Goal: Check status: Check status

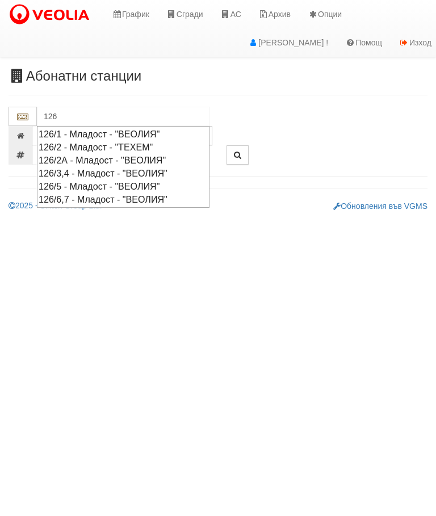
click at [115, 183] on div "126/5 - Младост - "ВЕОЛИЯ"" at bounding box center [123, 186] width 169 height 13
type input "126/5 - Младост - "ВЕОЛИЯ""
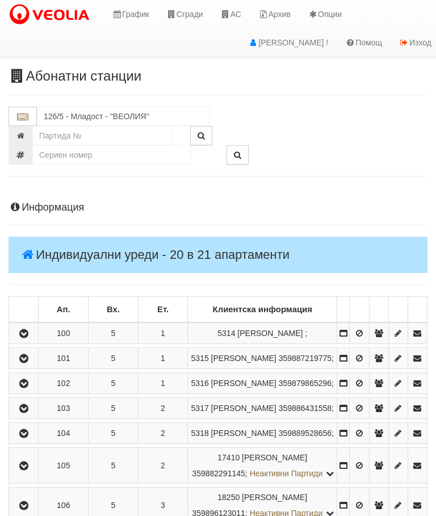
click at [18, 367] on button "button" at bounding box center [24, 358] width 26 height 17
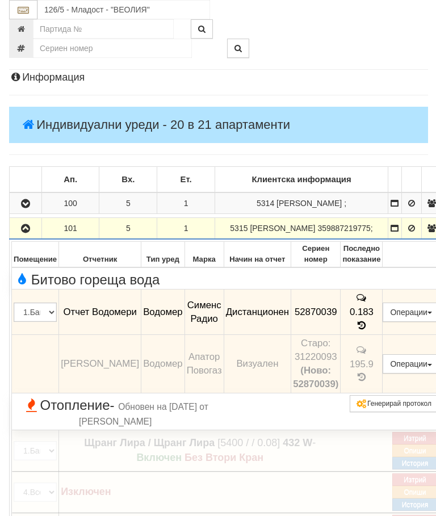
scroll to position [116, 0]
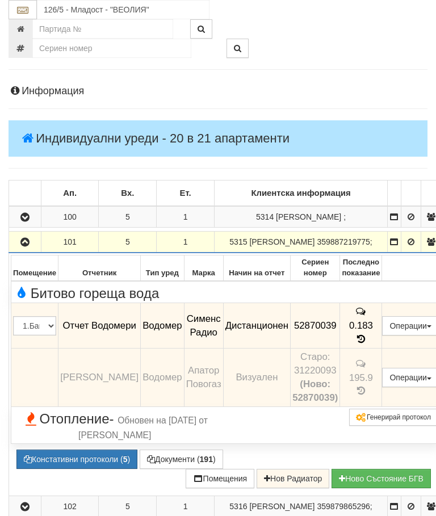
click at [23, 246] on icon "button" at bounding box center [25, 242] width 14 height 8
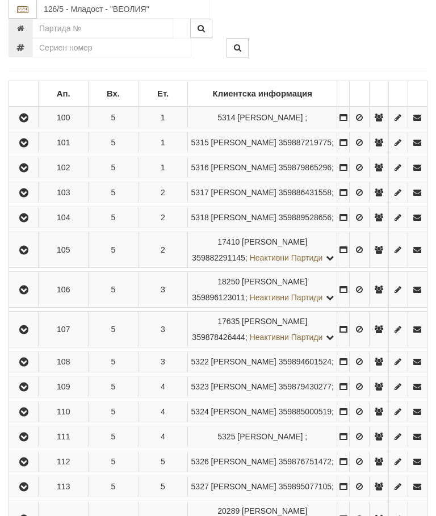
click at [24, 295] on icon "button" at bounding box center [24, 291] width 14 height 8
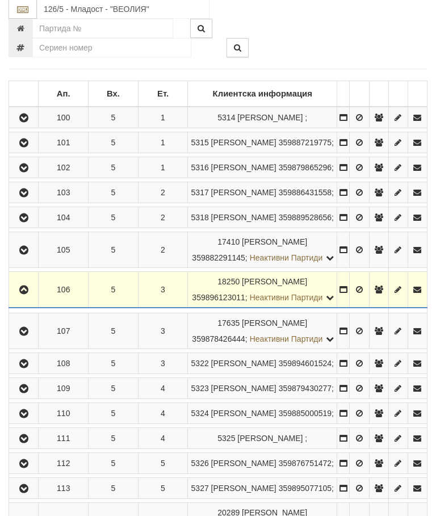
scroll to position [216, 0]
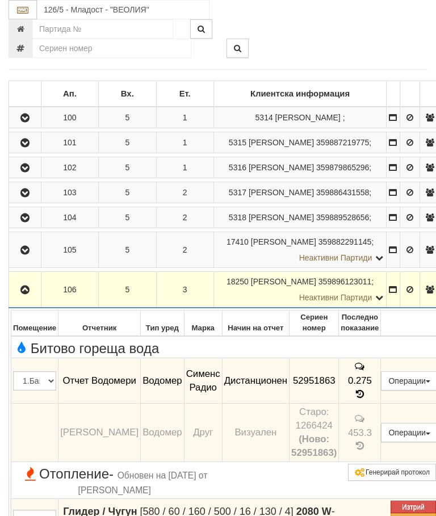
click at [22, 294] on icon "button" at bounding box center [25, 290] width 14 height 8
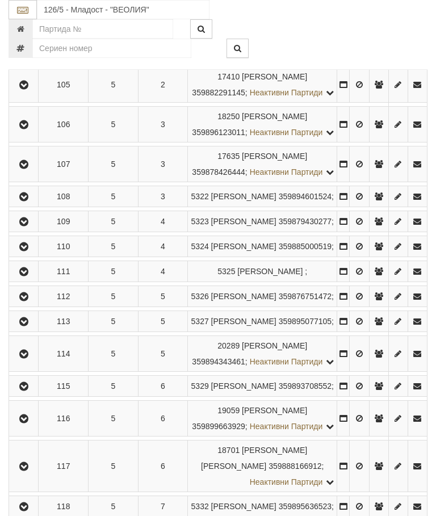
scroll to position [380, 0]
click at [27, 226] on icon "button" at bounding box center [24, 222] width 14 height 8
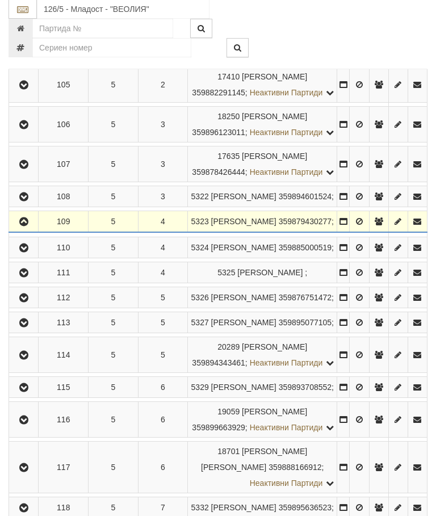
scroll to position [381, 0]
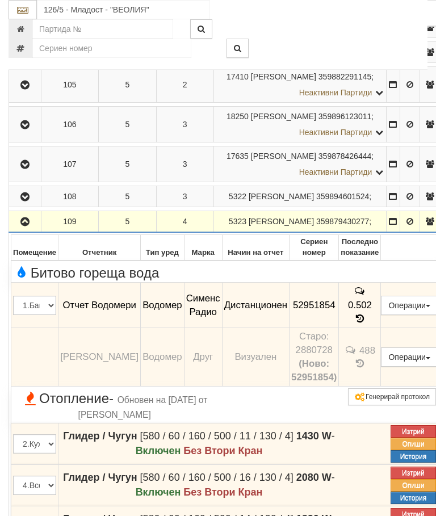
click at [27, 226] on icon "button" at bounding box center [25, 222] width 14 height 8
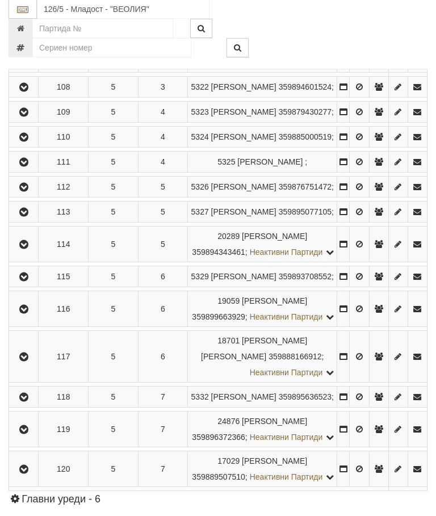
click at [22, 192] on icon "button" at bounding box center [24, 188] width 14 height 8
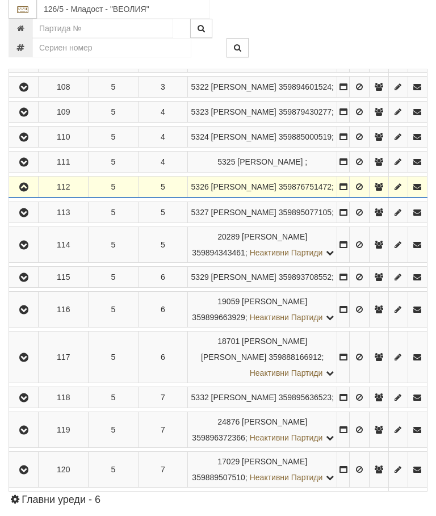
scroll to position [490, 0]
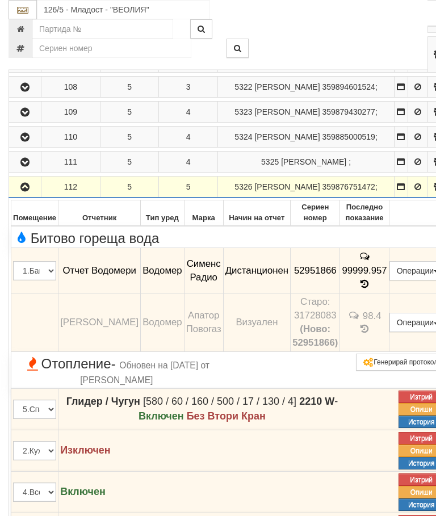
click at [31, 195] on button "button" at bounding box center [25, 186] width 28 height 17
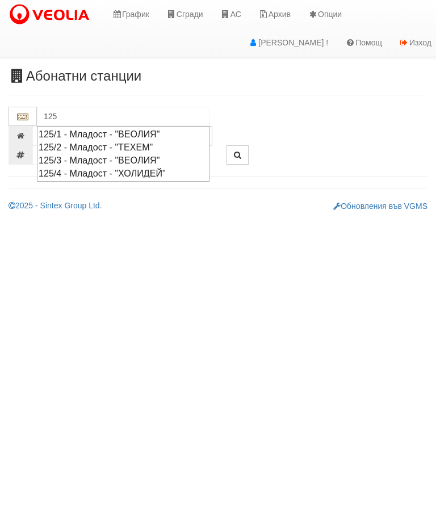
click at [137, 155] on div "125/3 - Младост - "ВЕОЛИЯ"" at bounding box center [123, 160] width 169 height 13
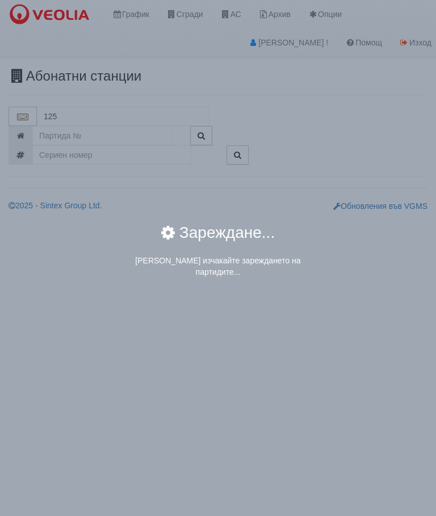
type input "125/3 - Младост - "ВЕОЛИЯ""
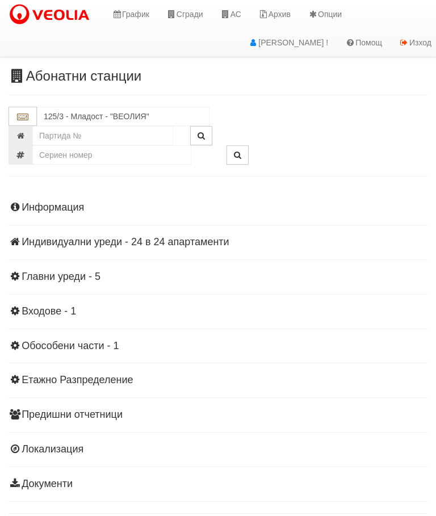
click at [124, 234] on div "Информация Параметри Брой Апартаменти: 24 Ползватели 07/2025 75 % 0 % 56" at bounding box center [218, 344] width 419 height 313
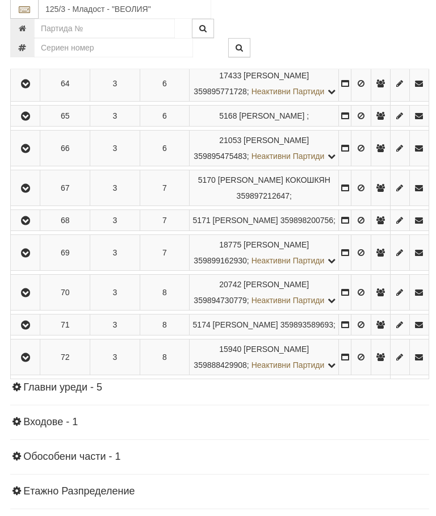
scroll to position [720, 0]
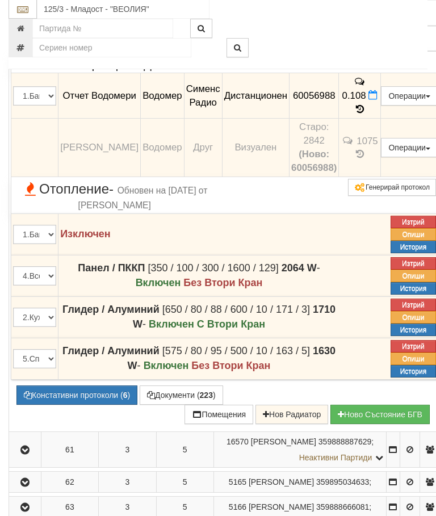
scroll to position [670, 0]
click at [366, 114] on icon at bounding box center [360, 109] width 12 height 10
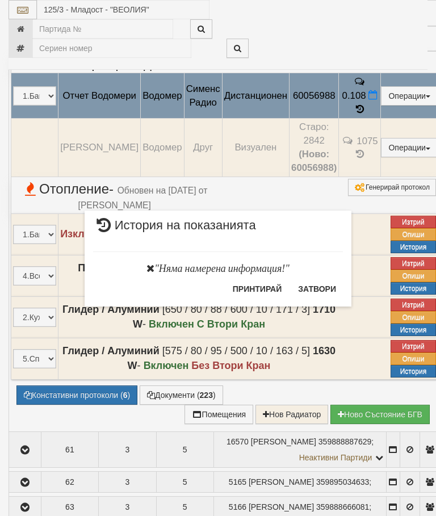
click at [330, 285] on button "Затвори" at bounding box center [317, 289] width 52 height 18
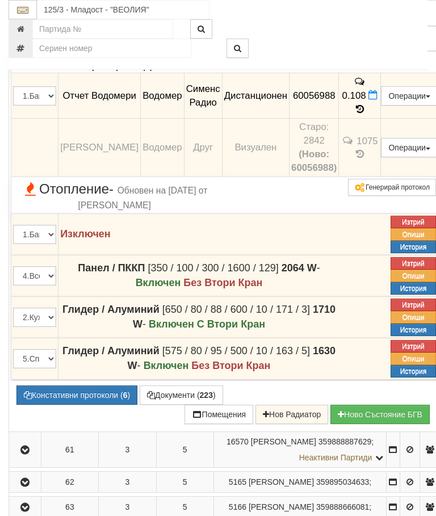
click at [37, 20] on button "button" at bounding box center [25, 11] width 28 height 17
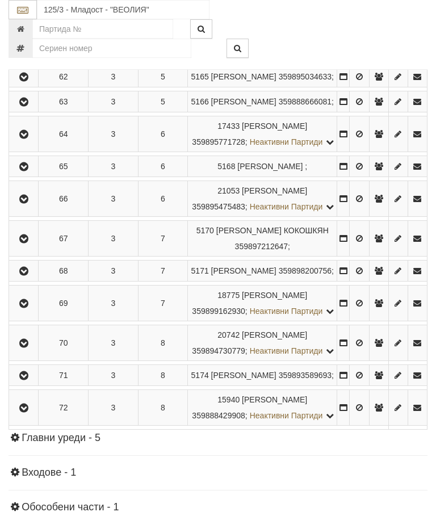
click at [26, 81] on icon "button" at bounding box center [24, 77] width 14 height 8
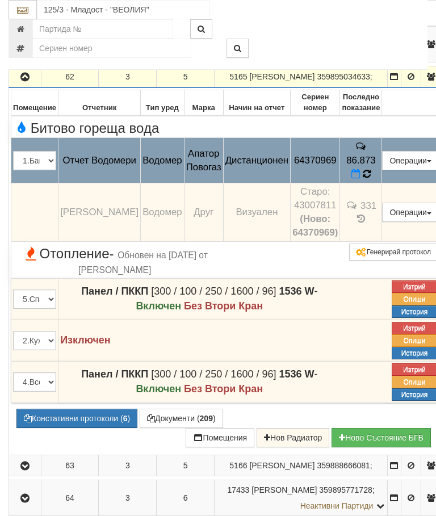
click at [371, 179] on icon at bounding box center [367, 174] width 8 height 10
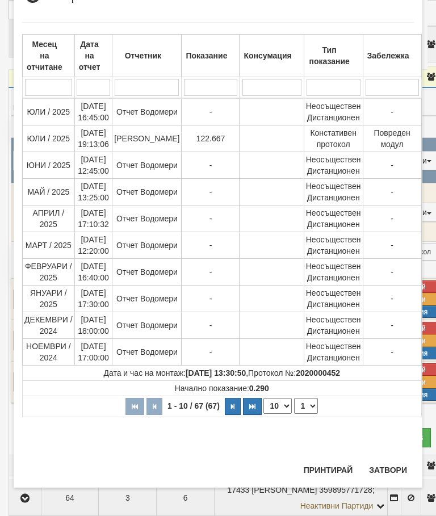
scroll to position [609, 0]
click at [388, 463] on button "Затвори" at bounding box center [388, 470] width 52 height 18
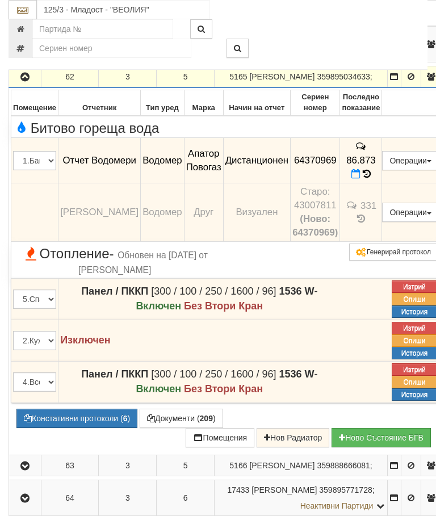
click at [20, 81] on icon "button" at bounding box center [25, 77] width 14 height 8
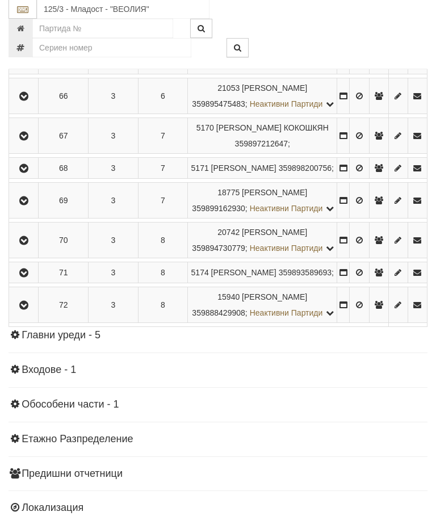
click at [28, 173] on icon "button" at bounding box center [24, 169] width 14 height 8
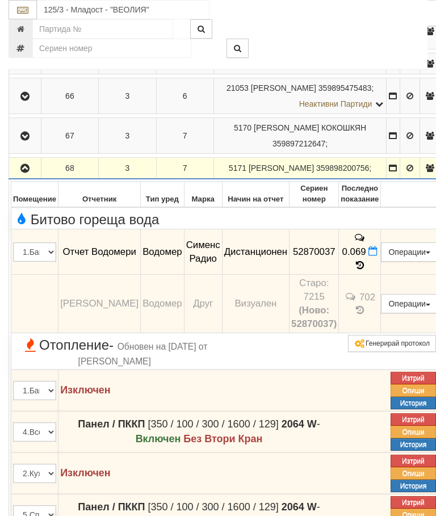
click at [31, 173] on icon "button" at bounding box center [25, 169] width 14 height 8
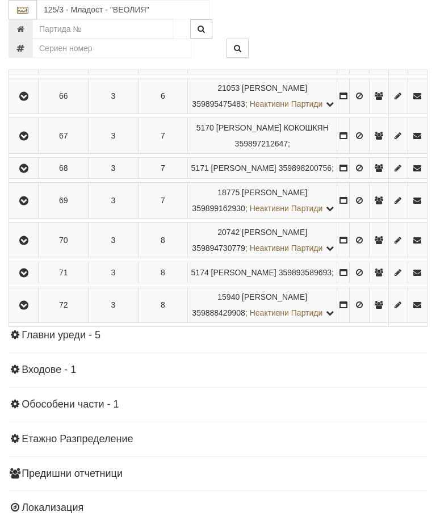
click at [32, 209] on button "button" at bounding box center [24, 200] width 26 height 17
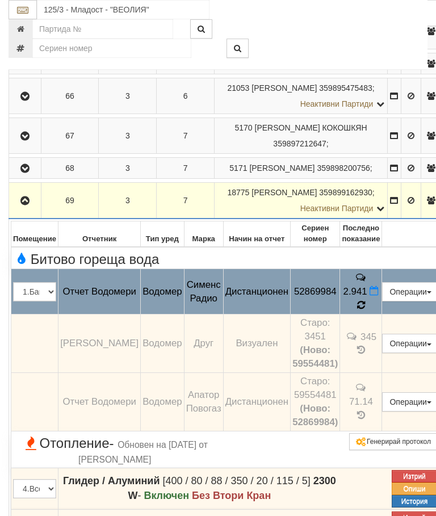
click at [365, 310] on icon at bounding box center [360, 305] width 9 height 10
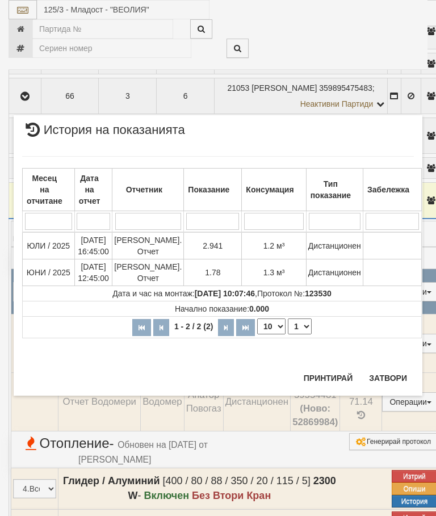
click at [401, 375] on button "Затвори" at bounding box center [388, 378] width 52 height 18
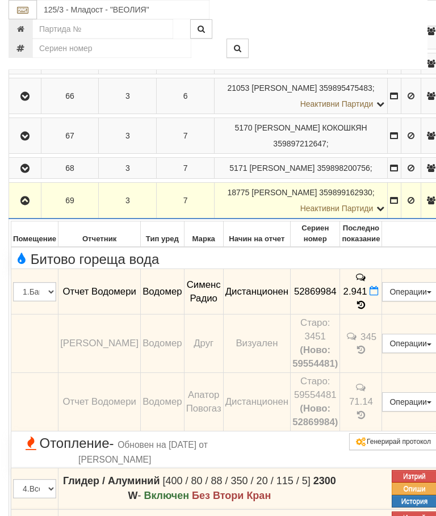
click at [30, 205] on icon "button" at bounding box center [25, 201] width 14 height 8
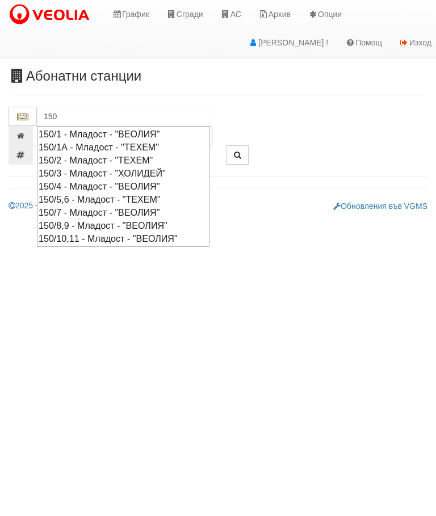
click at [112, 233] on div "150/10,11 - Младост - "ВЕОЛИЯ"" at bounding box center [123, 238] width 169 height 13
type input "150/10,11 - Младост - "ВЕОЛИЯ""
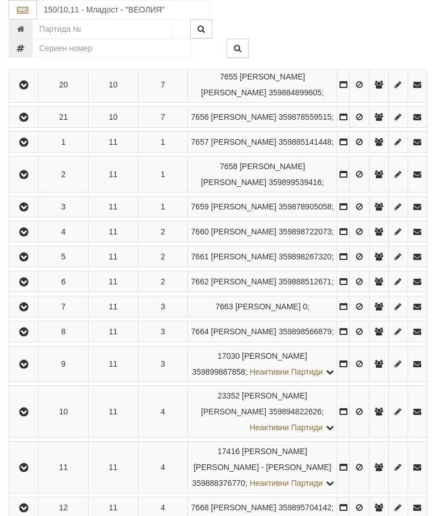
scroll to position [881, 0]
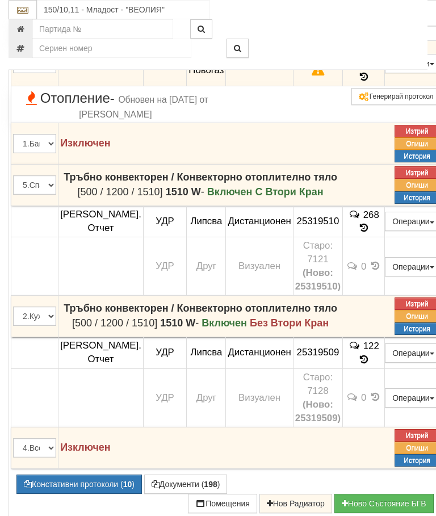
click at [370, 82] on icon at bounding box center [364, 77] width 12 height 10
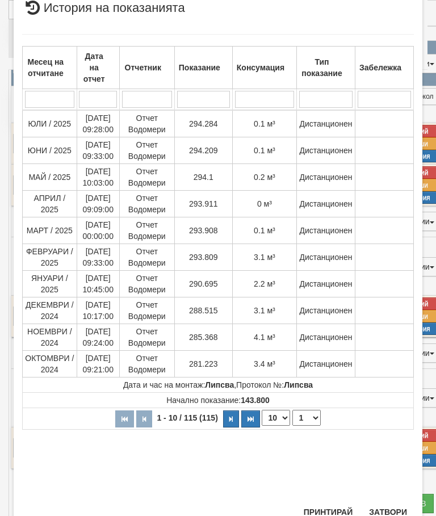
scroll to position [527, 0]
click at [388, 505] on button "Затвори" at bounding box center [388, 512] width 52 height 18
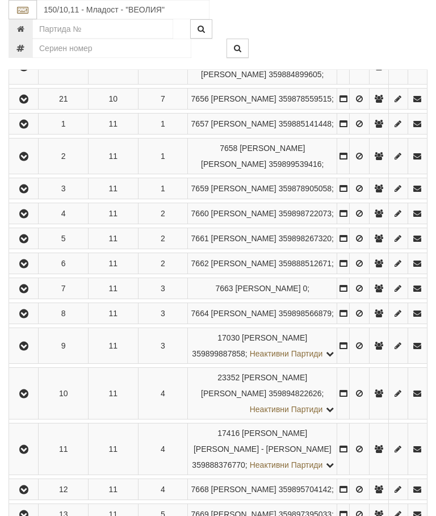
scroll to position [997, 0]
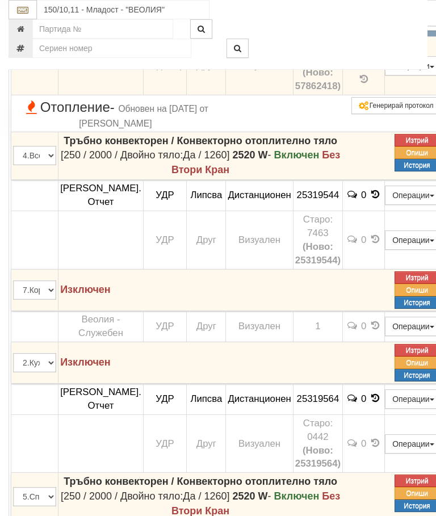
click at [370, 33] on span "182.7" at bounding box center [358, 27] width 24 height 11
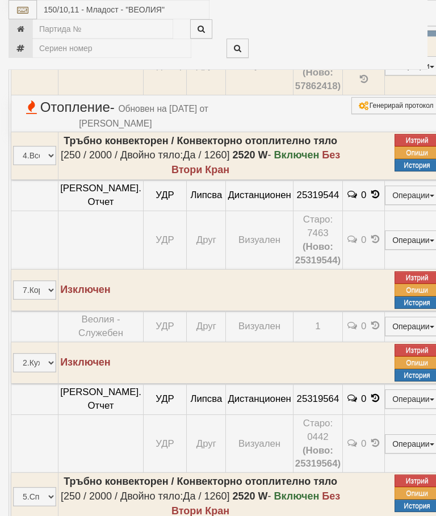
select select "10"
select select "1"
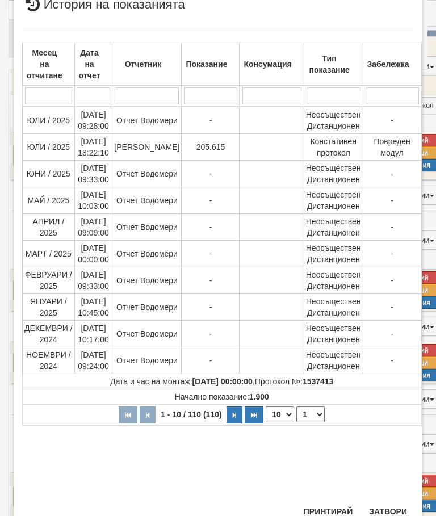
scroll to position [448, 0]
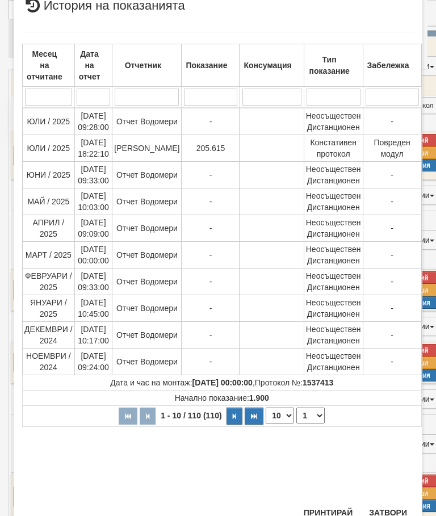
click at [392, 503] on button "Затвори" at bounding box center [388, 512] width 52 height 18
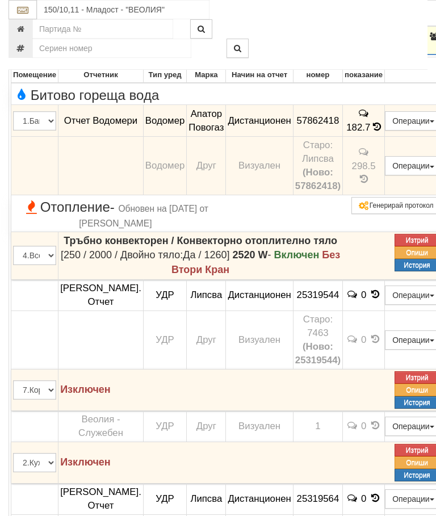
scroll to position [898, 0]
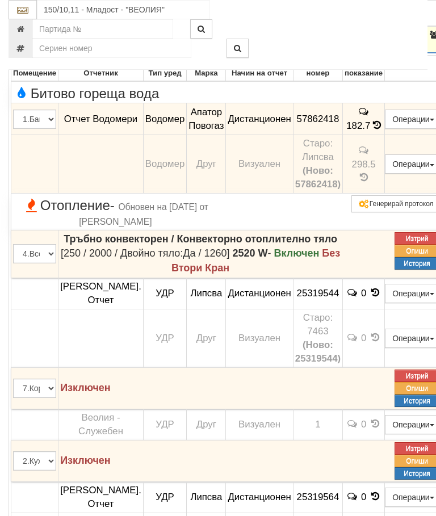
click at [19, 39] on icon "button" at bounding box center [25, 35] width 14 height 8
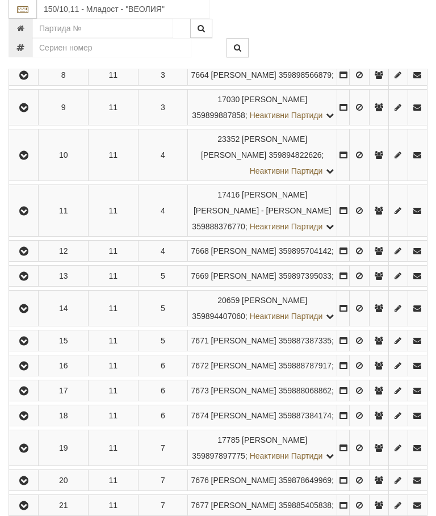
scroll to position [1117, 0]
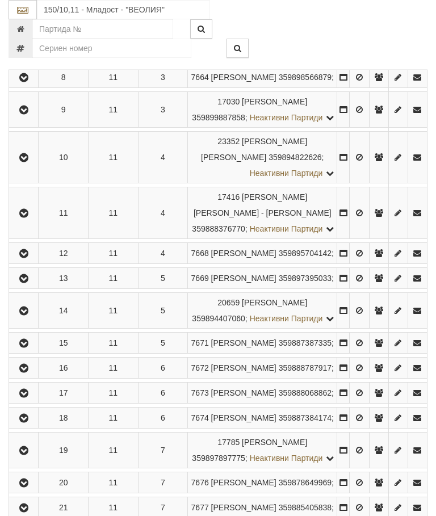
click at [23, 57] on icon "button" at bounding box center [24, 53] width 14 height 8
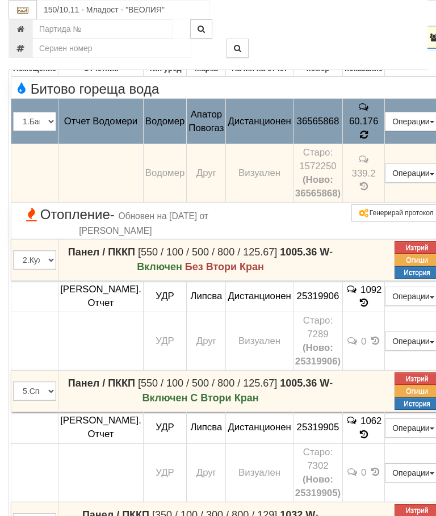
click at [368, 140] on icon at bounding box center [363, 135] width 9 height 10
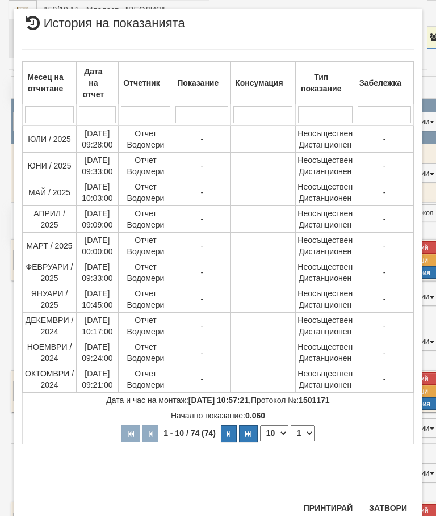
scroll to position [533, 0]
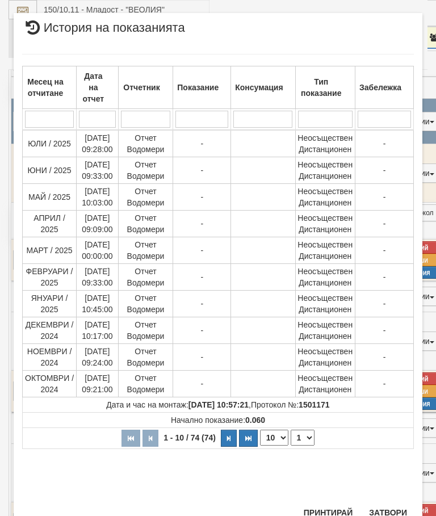
click at [302, 437] on select "1 2 3 4 5 6 7 8" at bounding box center [303, 438] width 24 height 16
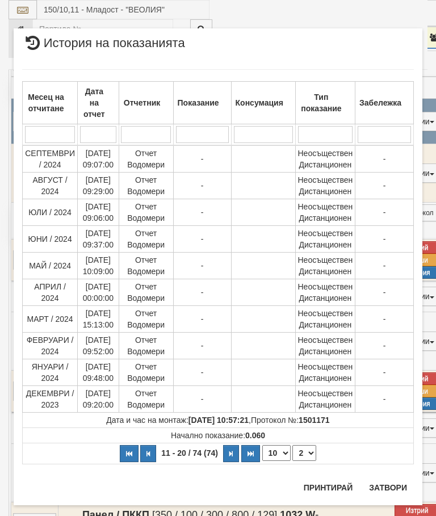
scroll to position [0, 0]
click at [307, 453] on select "1 2 3 4 5 6 7 8" at bounding box center [304, 453] width 24 height 16
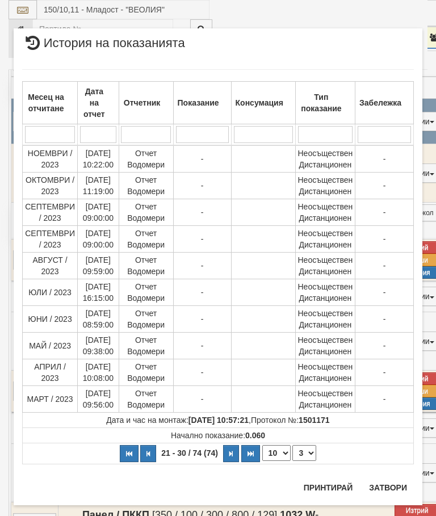
click at [310, 452] on select "1 2 3 4 5 6 7 8" at bounding box center [304, 453] width 24 height 16
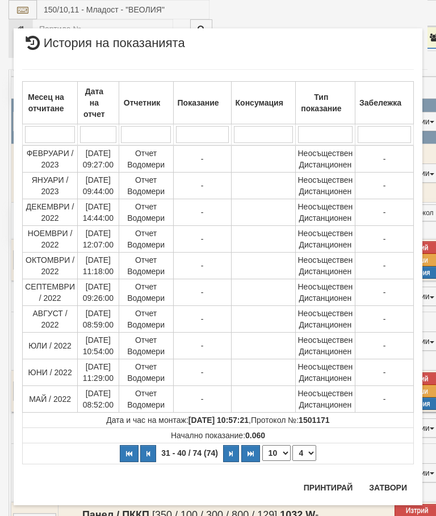
click at [311, 452] on select "1 2 3 4 5 6 7 8" at bounding box center [304, 453] width 24 height 16
select select "5"
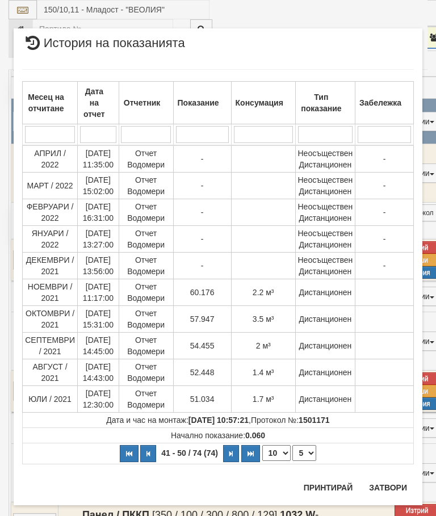
click at [389, 484] on button "Затвори" at bounding box center [388, 487] width 52 height 18
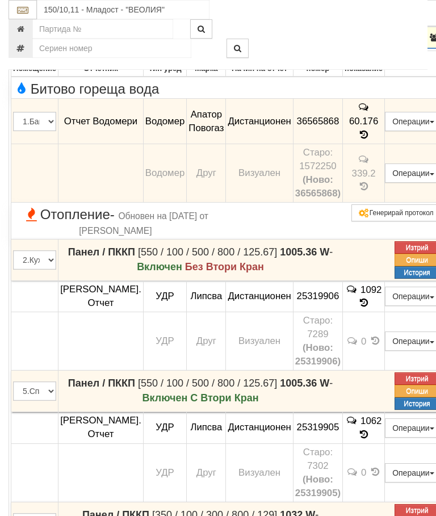
click at [20, 42] on icon "button" at bounding box center [25, 38] width 14 height 8
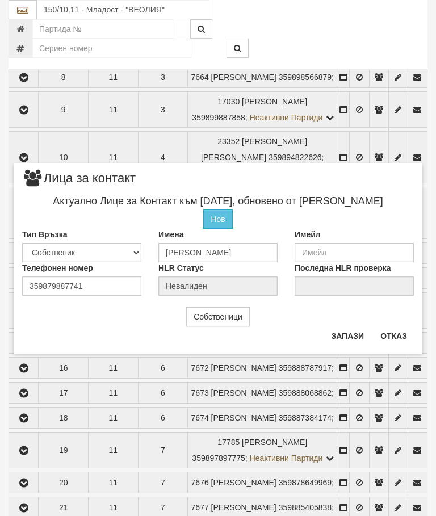
click at [406, 328] on button "Отказ" at bounding box center [393, 336] width 40 height 18
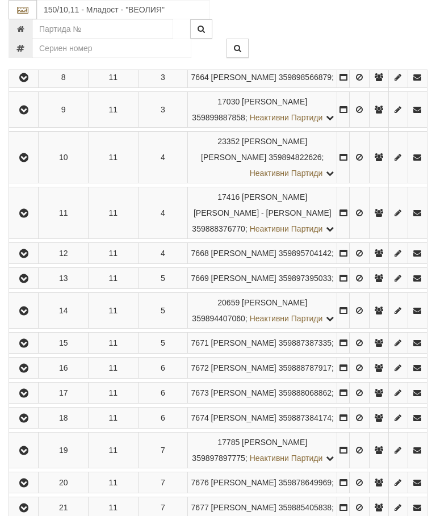
click at [28, 61] on button "button" at bounding box center [24, 52] width 26 height 17
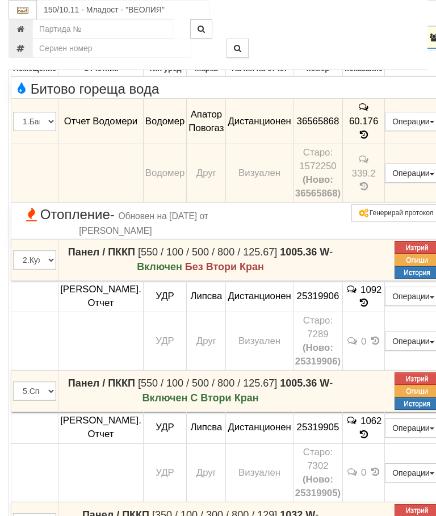
click at [0, 0] on button "Редакция / Протокол" at bounding box center [0, 0] width 0 height 0
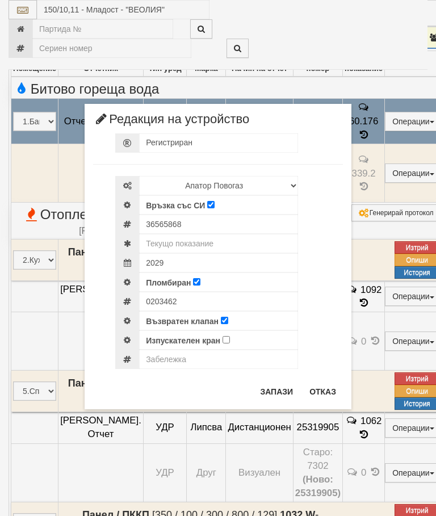
click at [314, 395] on button "Отказ" at bounding box center [322, 391] width 40 height 18
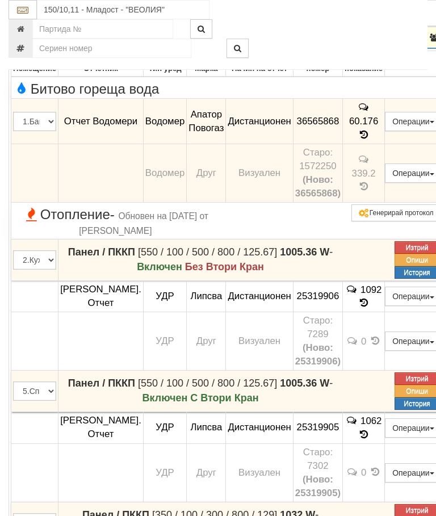
click at [24, 42] on icon "button" at bounding box center [25, 38] width 14 height 8
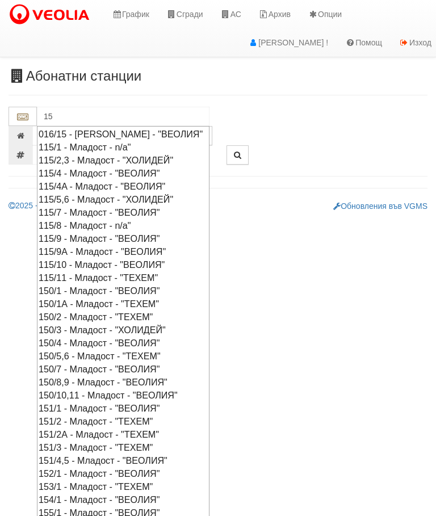
type input "150"
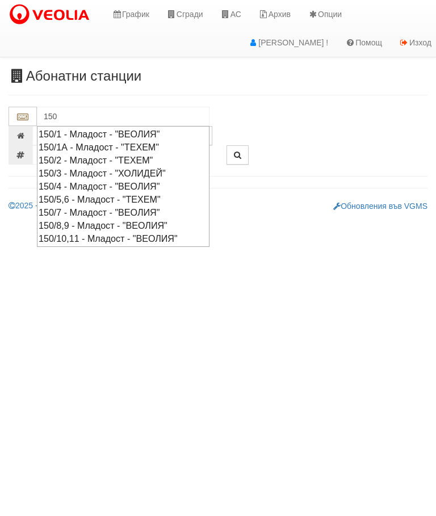
click at [107, 187] on div "150/4 - Младост - "ВЕОЛИЯ"" at bounding box center [123, 186] width 169 height 13
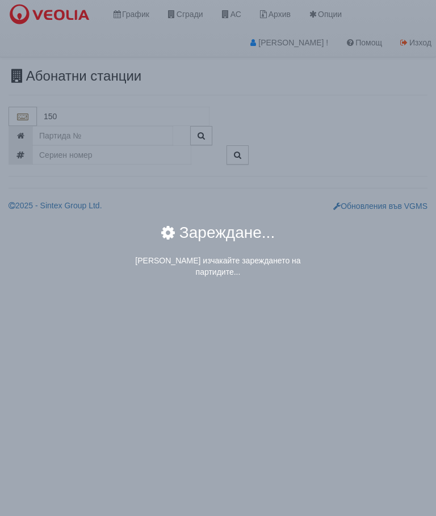
type input "150/4 - Младост - "ВЕОЛИЯ""
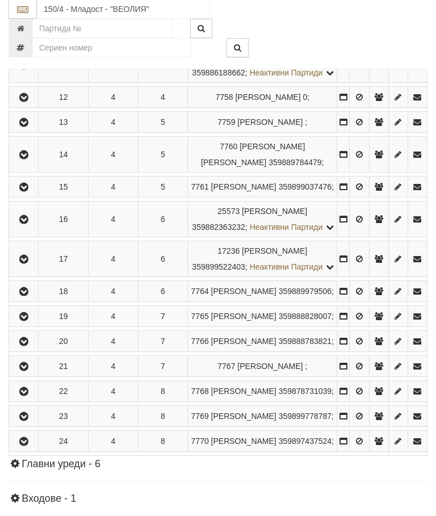
scroll to position [639, 0]
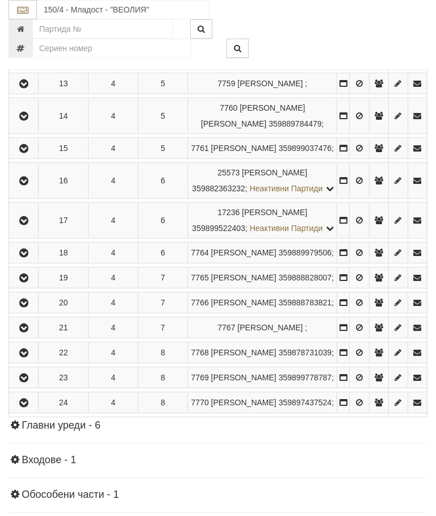
click at [22, 88] on icon "button" at bounding box center [24, 84] width 14 height 8
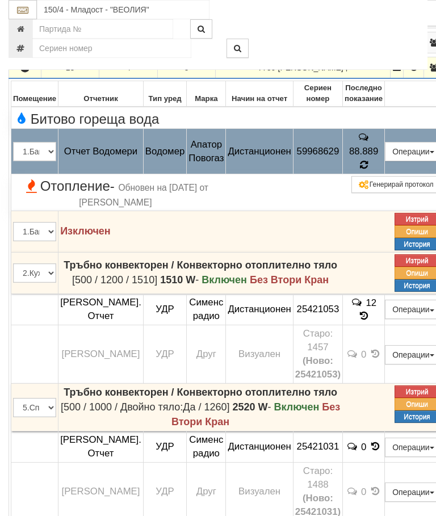
click at [368, 170] on icon at bounding box center [363, 165] width 9 height 10
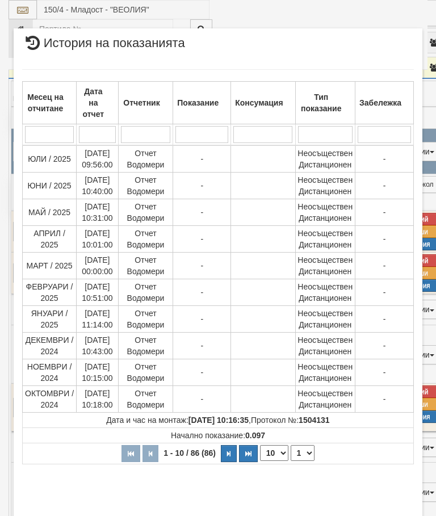
select select "10"
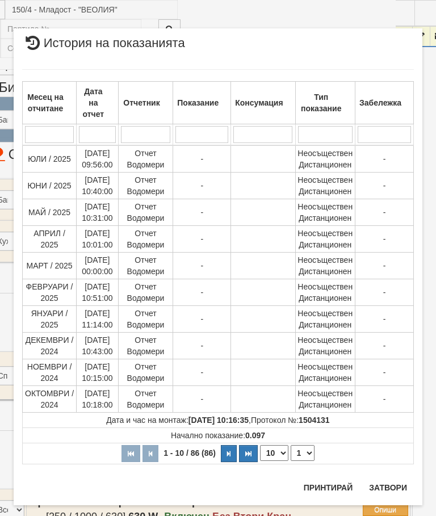
scroll to position [670, 32]
click at [301, 449] on select "1 2 3 4 5 6 7 8 9" at bounding box center [303, 453] width 24 height 16
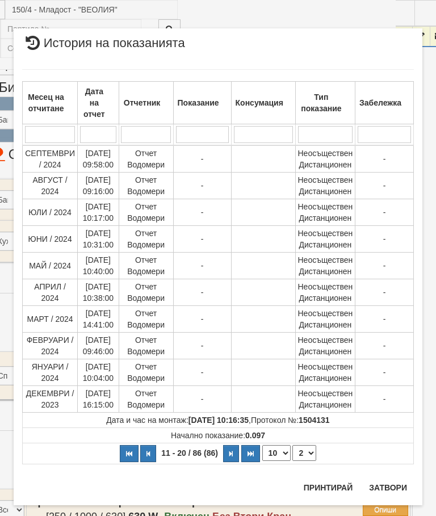
click at [308, 453] on select "1 2 3 4 5 6 7 8 9" at bounding box center [304, 453] width 24 height 16
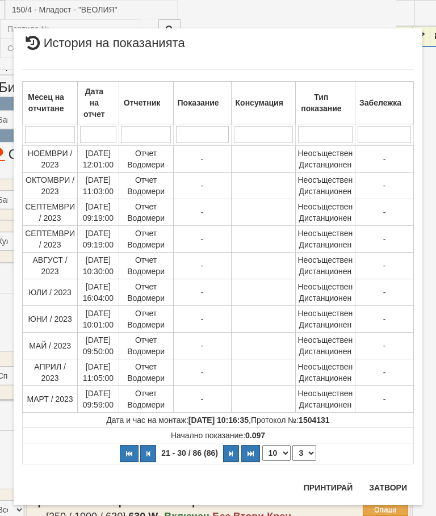
click at [310, 450] on select "1 2 3 4 5 6 7 8 9" at bounding box center [304, 453] width 24 height 16
select select "4"
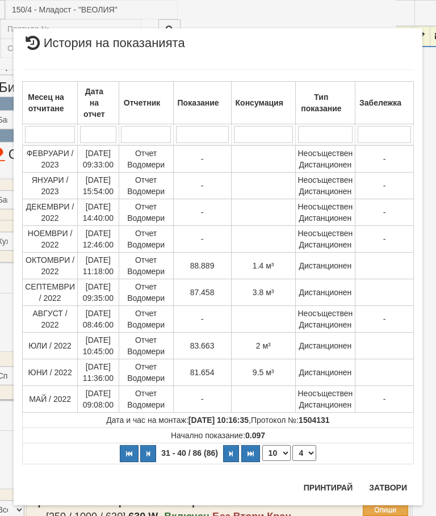
click at [395, 476] on div "× История на показанията Месец на отчитане Дата на отчет Отчетник Показание Кон…" at bounding box center [218, 266] width 409 height 477
click at [381, 484] on button "Затвори" at bounding box center [388, 487] width 52 height 18
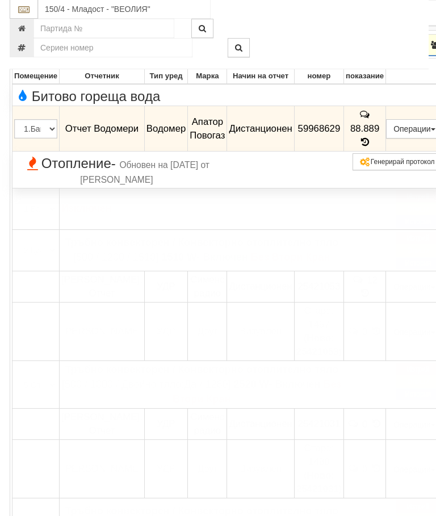
scroll to position [662, 0]
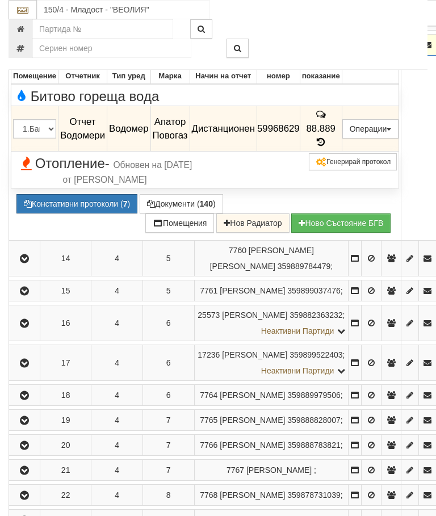
click at [24, 49] on icon "button" at bounding box center [25, 45] width 14 height 8
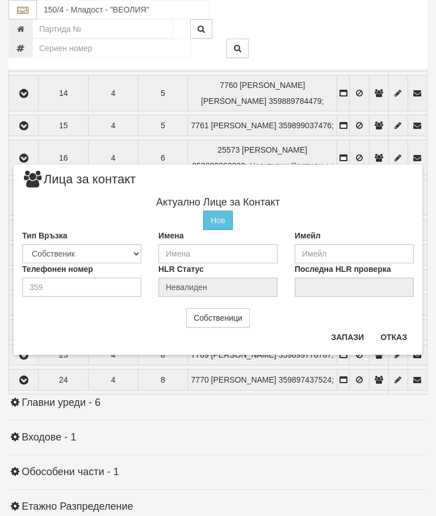
click at [388, 330] on button "Отказ" at bounding box center [393, 337] width 40 height 18
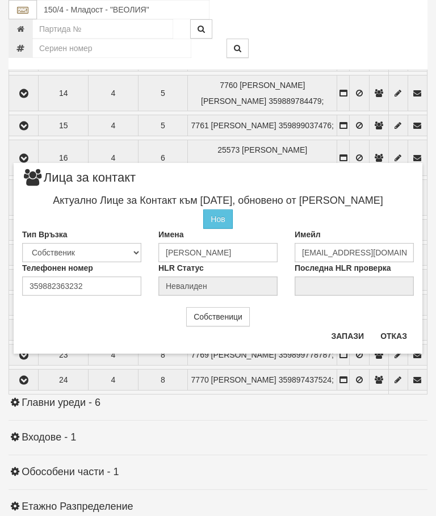
click at [397, 338] on button "Отказ" at bounding box center [393, 336] width 40 height 18
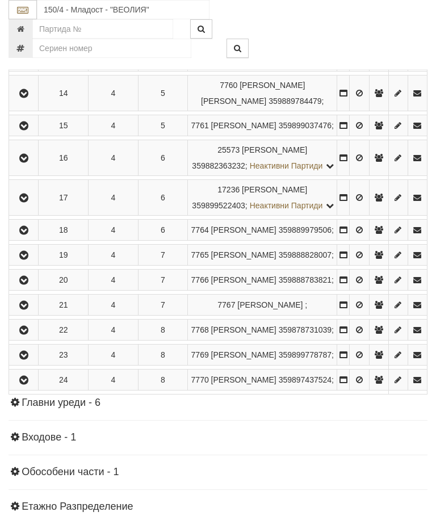
click at [29, 162] on icon "button" at bounding box center [24, 158] width 14 height 8
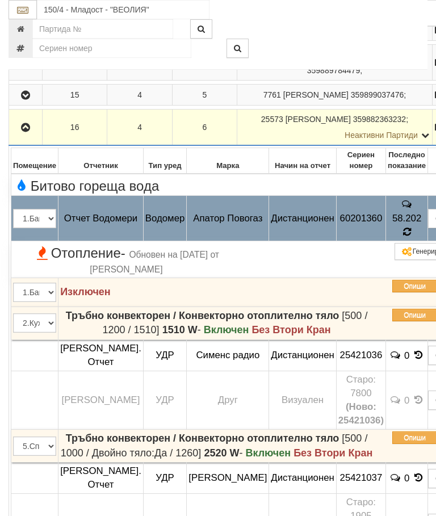
click at [402, 237] on icon at bounding box center [406, 231] width 9 height 11
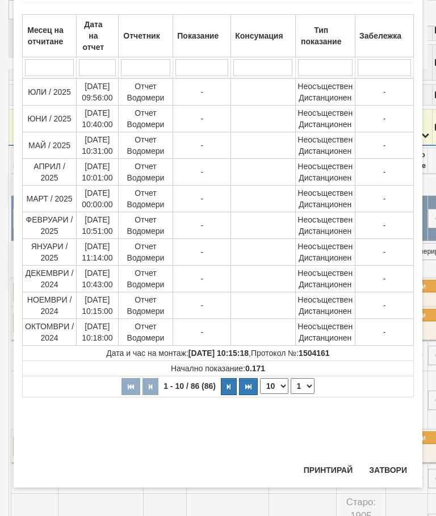
scroll to position [562, 0]
click at [308, 384] on select "1 2 3 4 5 6 7 8 9" at bounding box center [303, 386] width 24 height 16
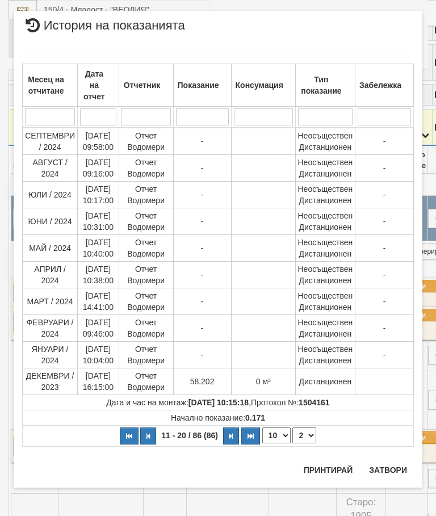
scroll to position [0, 0]
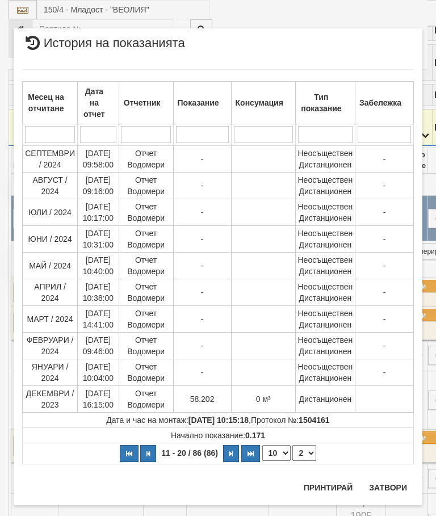
click at [306, 451] on select "1 2 3 4 5 6 7 8 9" at bounding box center [304, 453] width 24 height 16
select select "3"
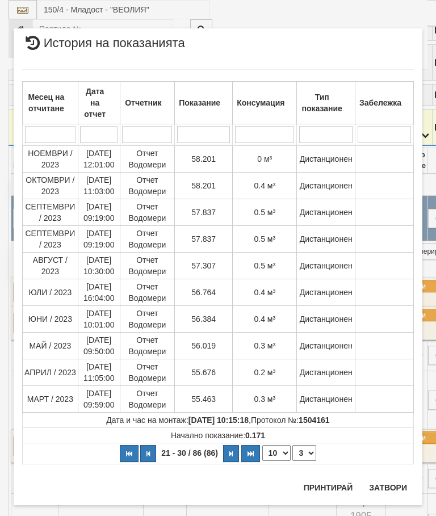
click at [389, 484] on button "Затвори" at bounding box center [388, 487] width 52 height 18
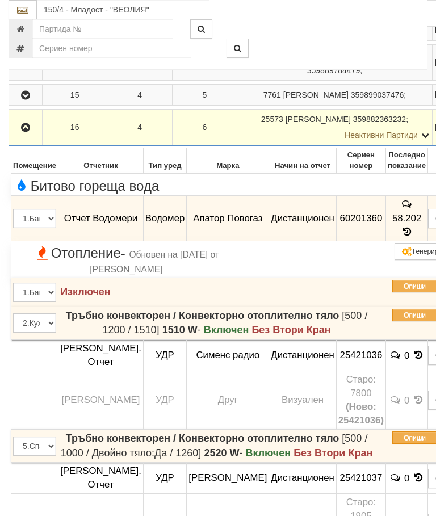
click at [18, 136] on button "button" at bounding box center [26, 127] width 30 height 17
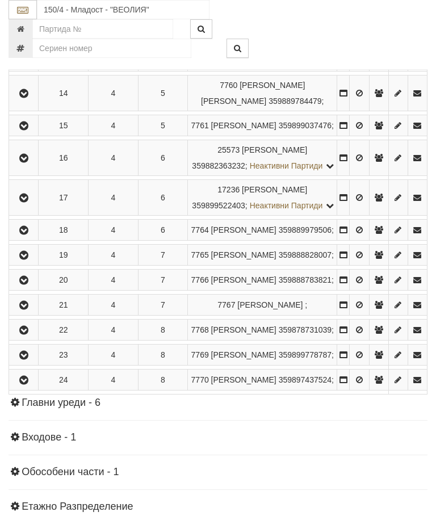
scroll to position [843, 0]
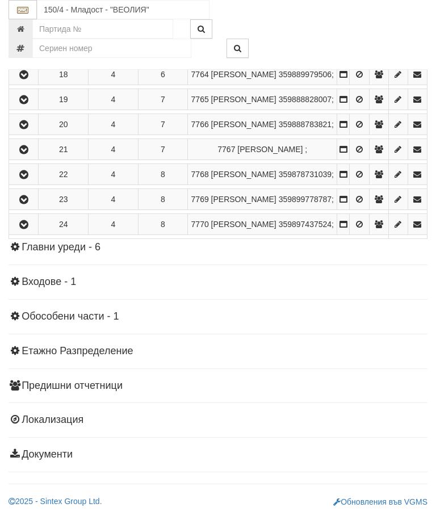
click at [169, 110] on td "7" at bounding box center [163, 99] width 50 height 21
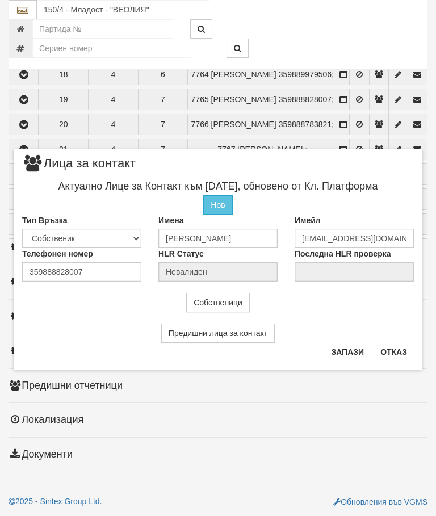
click at [394, 343] on button "Отказ" at bounding box center [393, 352] width 40 height 18
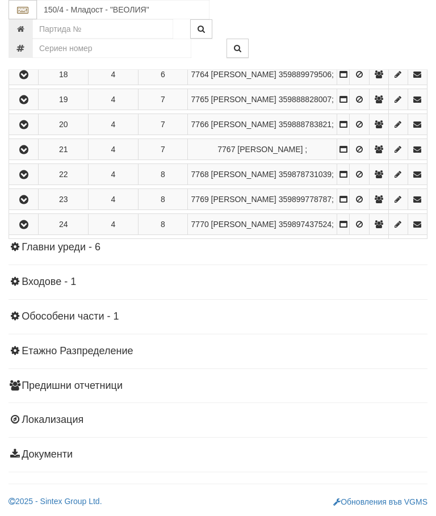
click at [35, 108] on button "button" at bounding box center [24, 99] width 26 height 17
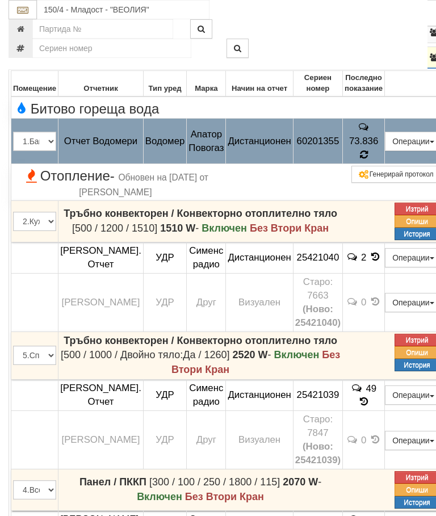
click at [368, 159] on icon at bounding box center [363, 154] width 9 height 10
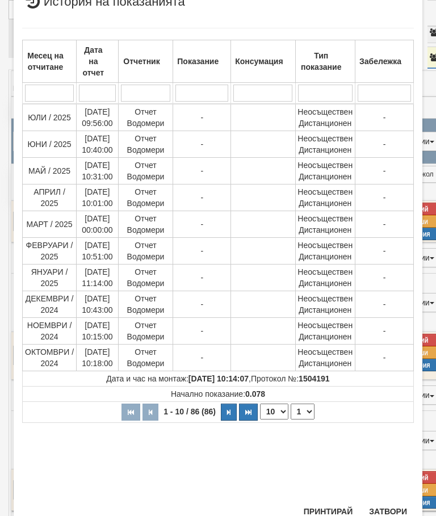
click at [306, 410] on select "1 2 3 4 5 6 7 8 9" at bounding box center [303, 411] width 24 height 16
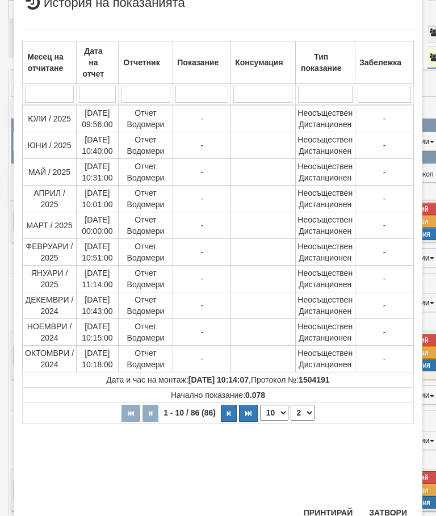
select select "2"
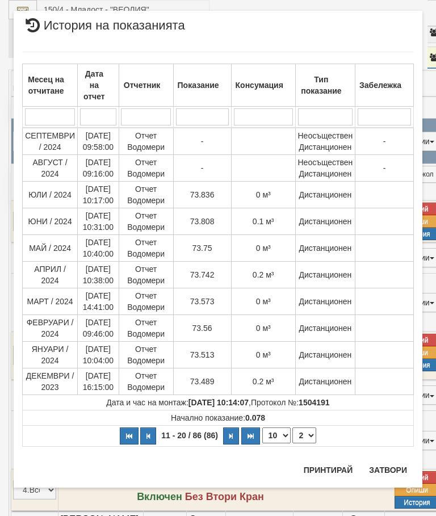
scroll to position [0, 0]
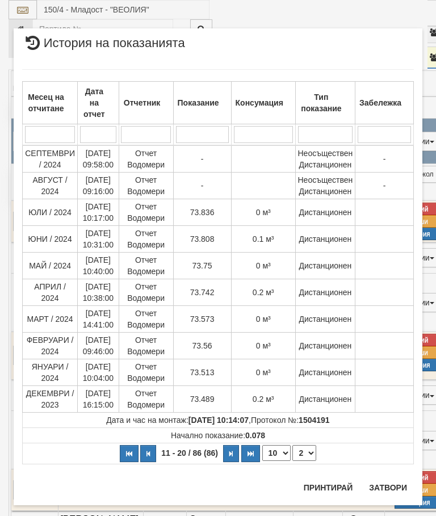
click at [394, 483] on button "Затвори" at bounding box center [388, 487] width 52 height 18
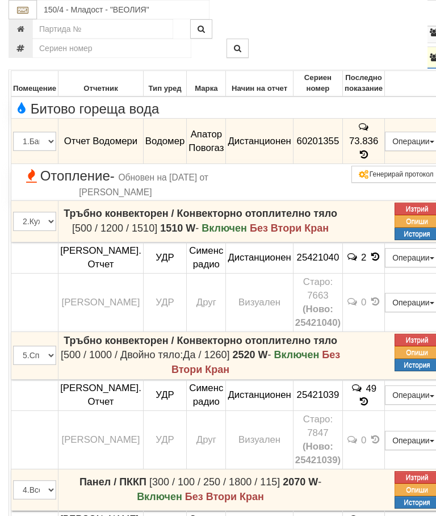
click at [22, 62] on icon "button" at bounding box center [25, 58] width 14 height 8
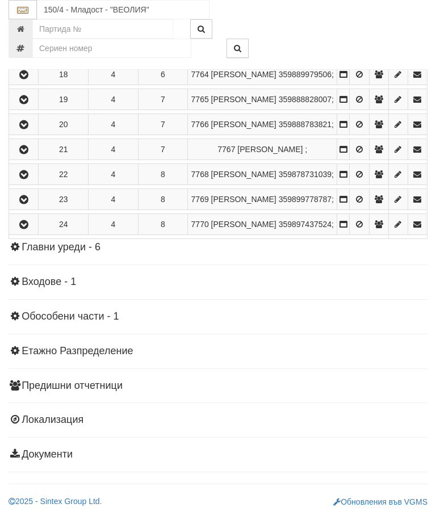
click at [29, 129] on icon "button" at bounding box center [24, 125] width 14 height 8
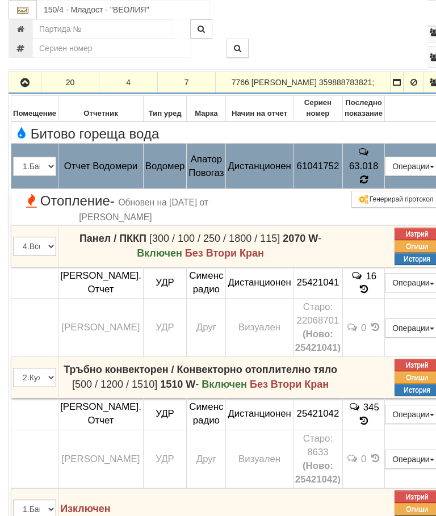
click at [368, 185] on icon at bounding box center [363, 180] width 9 height 10
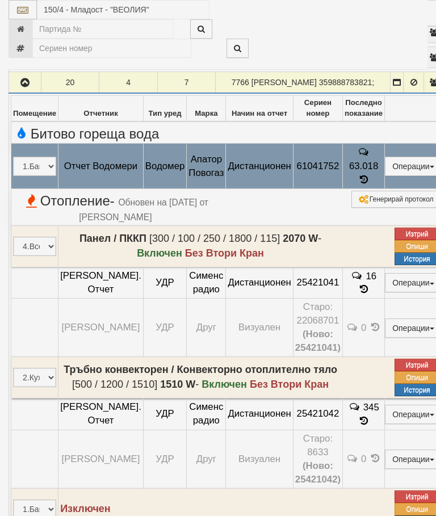
select select "10"
select select "1"
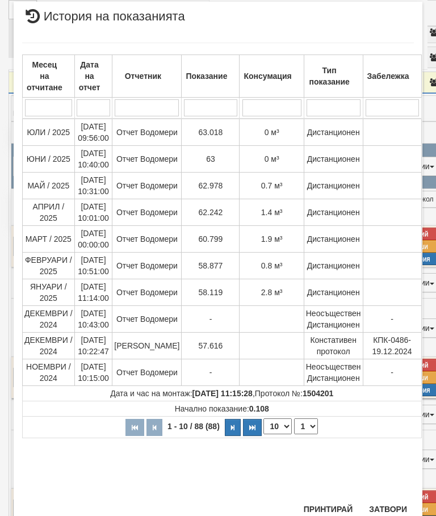
scroll to position [549, 0]
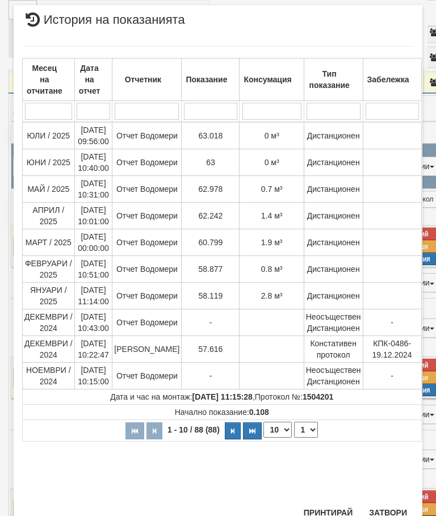
click at [390, 501] on div "Месец на отчитане Дата на отчет Отчетник Показание Консумация Тип показание Заб…" at bounding box center [218, 268] width 392 height 466
click at [378, 503] on button "Затвори" at bounding box center [388, 512] width 52 height 18
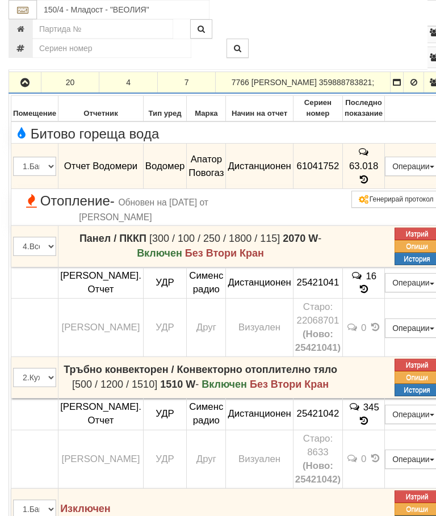
click at [28, 87] on icon "button" at bounding box center [25, 83] width 14 height 8
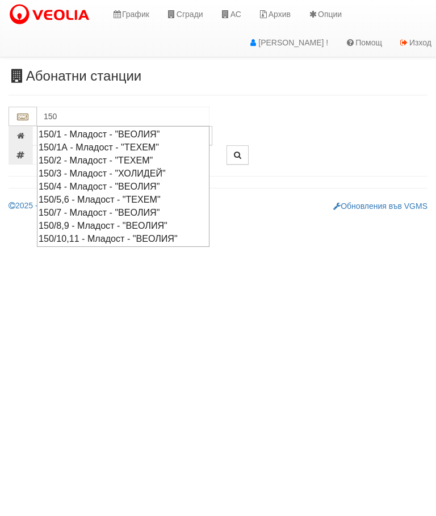
click at [119, 133] on div "150/1 - Младост - "ВЕОЛИЯ"" at bounding box center [123, 134] width 169 height 13
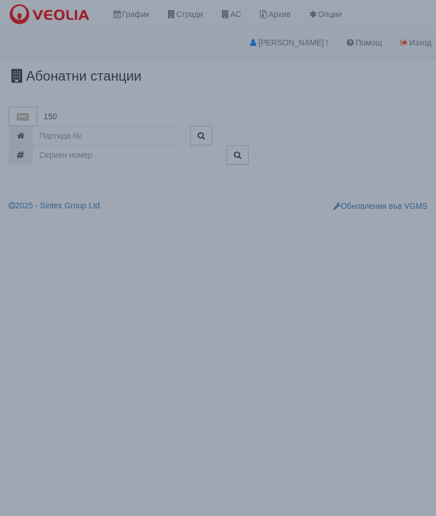
type input "150/1 - Младост - "ВЕОЛИЯ""
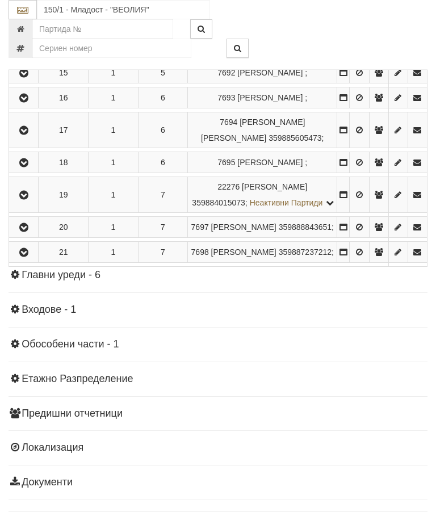
scroll to position [690, 0]
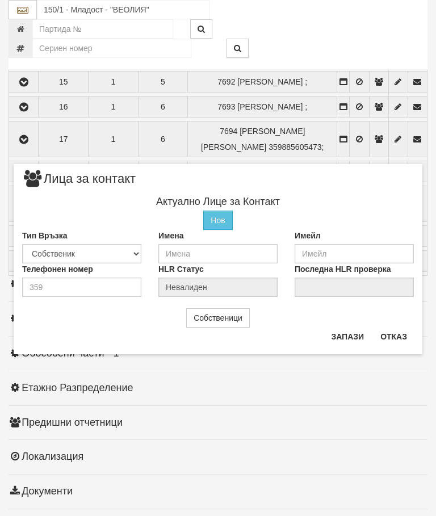
click at [394, 333] on button "Отказ" at bounding box center [393, 336] width 40 height 18
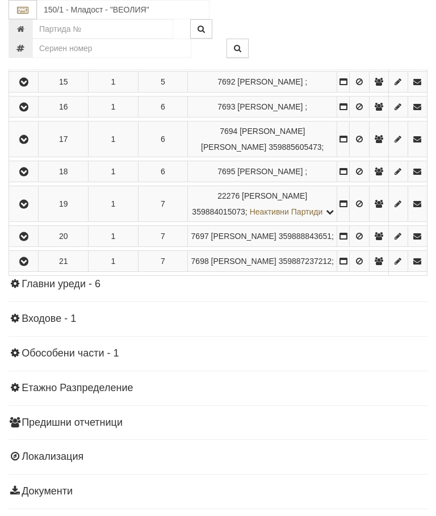
click at [28, 111] on icon "button" at bounding box center [24, 107] width 14 height 8
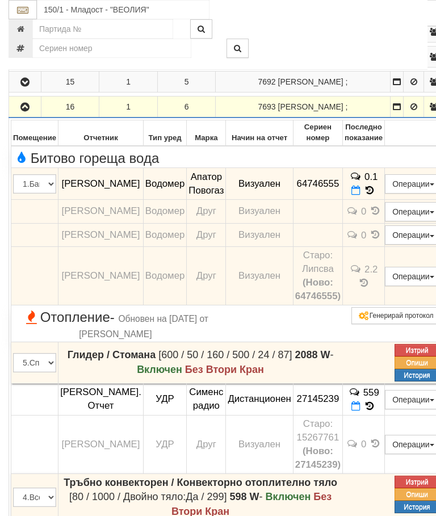
click at [24, 111] on icon "button" at bounding box center [25, 107] width 14 height 8
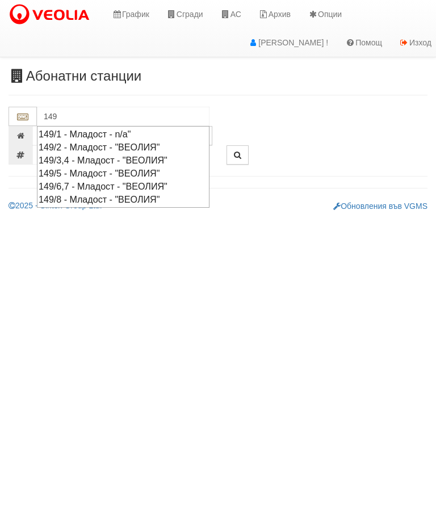
click at [115, 156] on div "149/3,4 - Младост - "ВЕОЛИЯ"" at bounding box center [123, 160] width 169 height 13
type input "149/3,4 - Младост - "ВЕОЛИЯ""
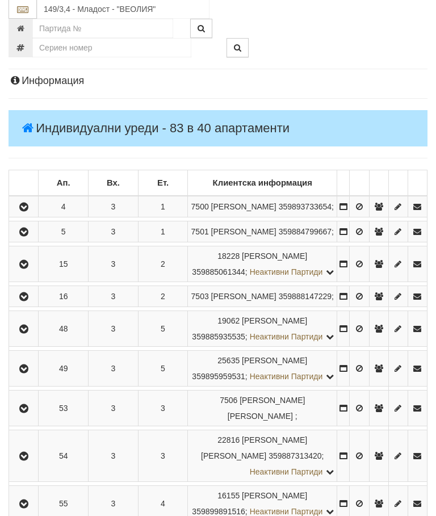
click at [27, 212] on icon "button" at bounding box center [24, 208] width 14 height 8
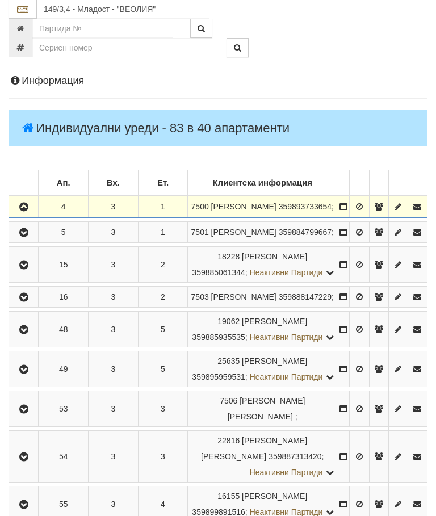
scroll to position [127, 0]
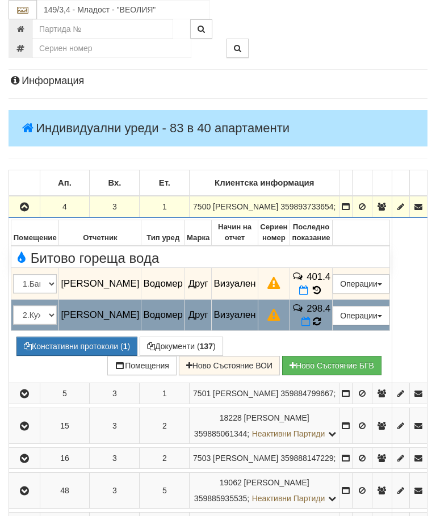
click at [321, 327] on icon at bounding box center [317, 322] width 9 height 10
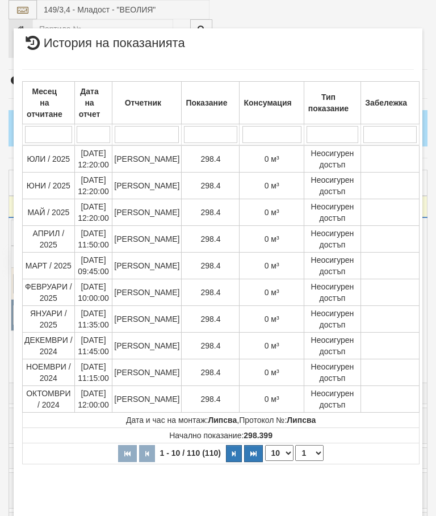
select select "10"
select select "1"
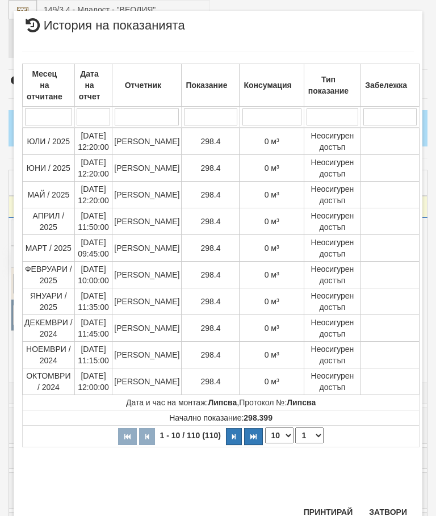
scroll to position [820, 0]
click at [385, 504] on button "Затвори" at bounding box center [388, 512] width 52 height 18
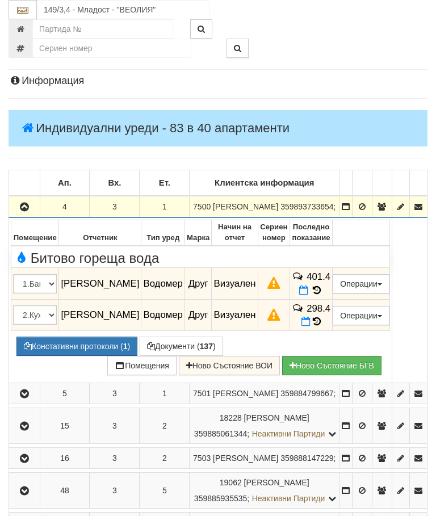
click at [26, 209] on icon "button" at bounding box center [25, 207] width 14 height 8
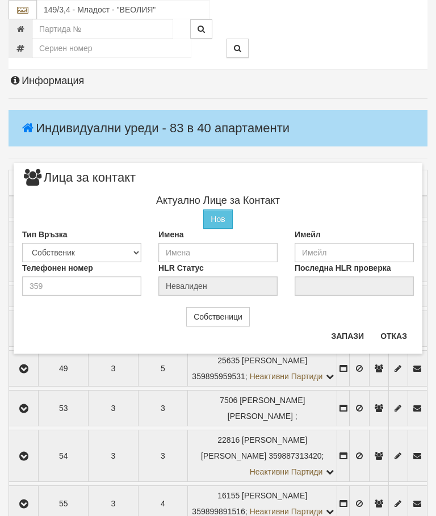
click at [392, 334] on button "Отказ" at bounding box center [393, 336] width 40 height 18
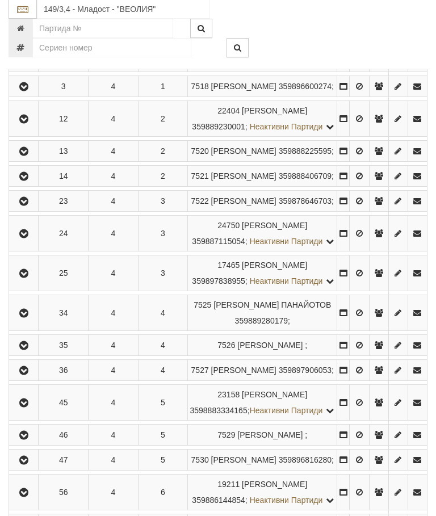
scroll to position [877, 0]
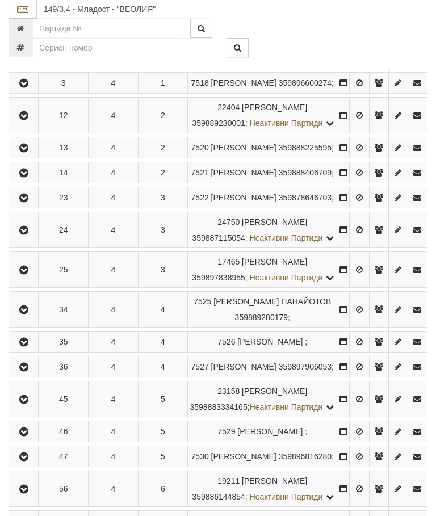
click at [19, 67] on button "button" at bounding box center [24, 58] width 26 height 17
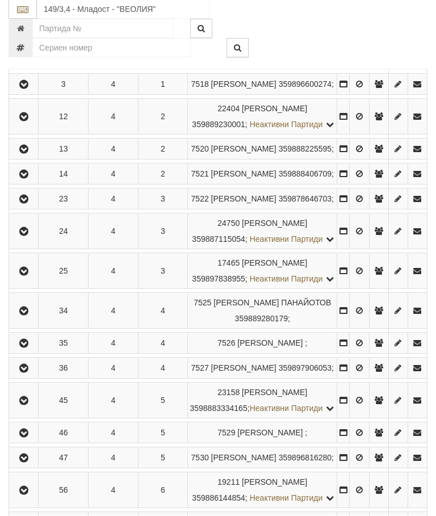
scroll to position [878, 0]
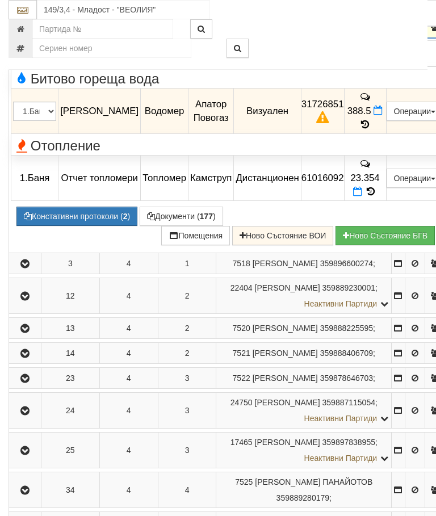
click at [85, 226] on button "Констативни протоколи ( 2 )" at bounding box center [76, 216] width 121 height 19
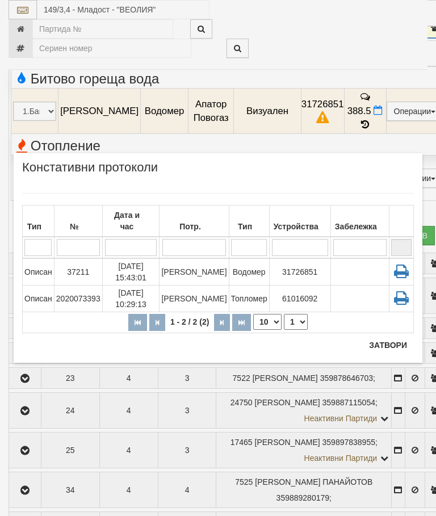
scroll to position [920, 0]
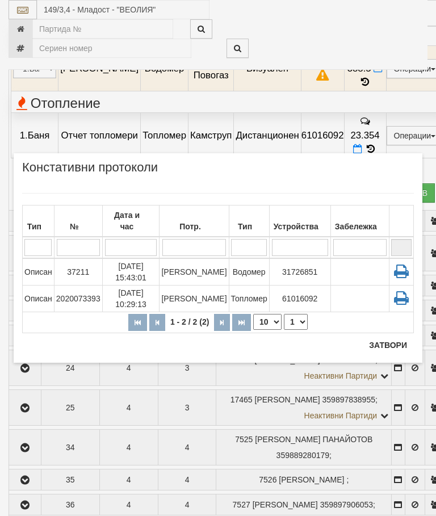
click at [380, 336] on button "Затвори" at bounding box center [388, 345] width 52 height 18
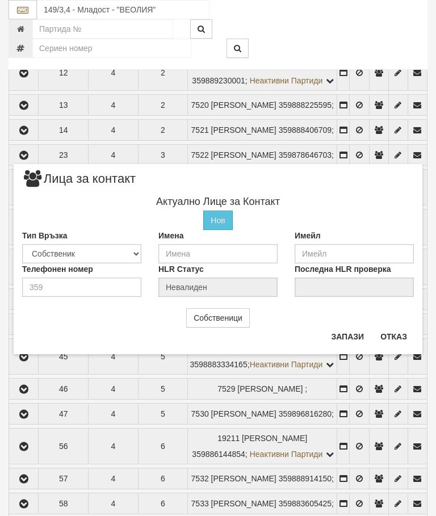
click at [394, 329] on button "Отказ" at bounding box center [393, 336] width 40 height 18
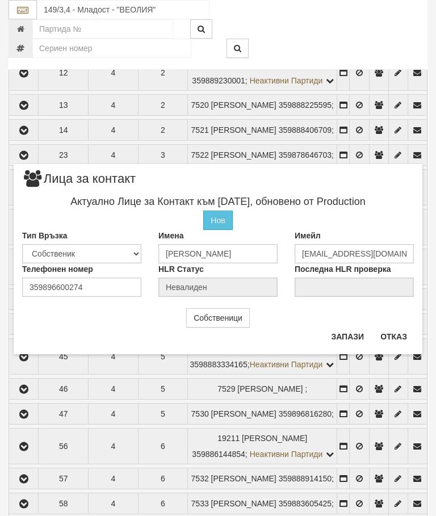
click at [396, 337] on button "Отказ" at bounding box center [393, 336] width 40 height 18
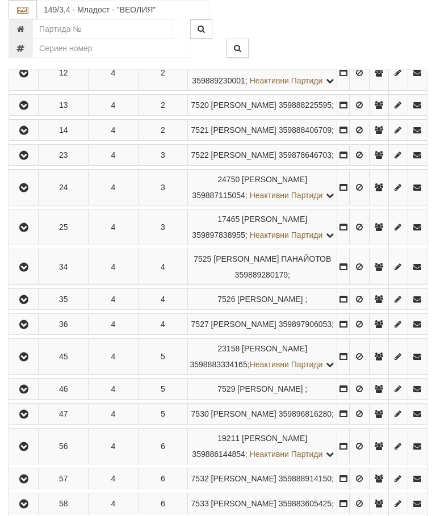
click at [30, 45] on icon "button" at bounding box center [24, 41] width 14 height 8
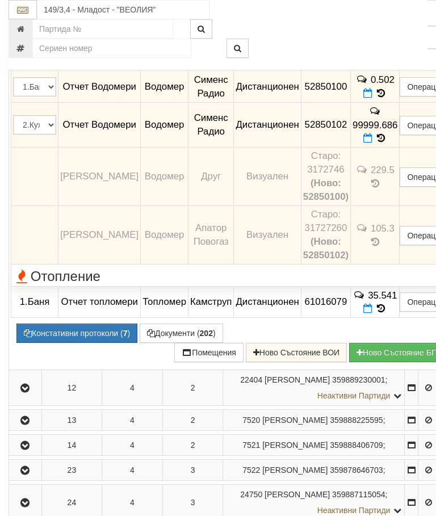
click at [20, 14] on icon "button" at bounding box center [25, 10] width 14 height 8
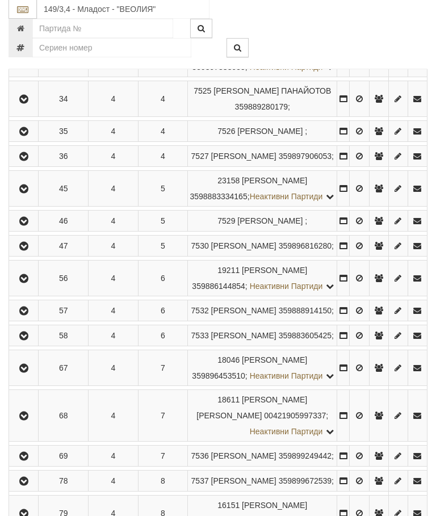
scroll to position [1118, 0]
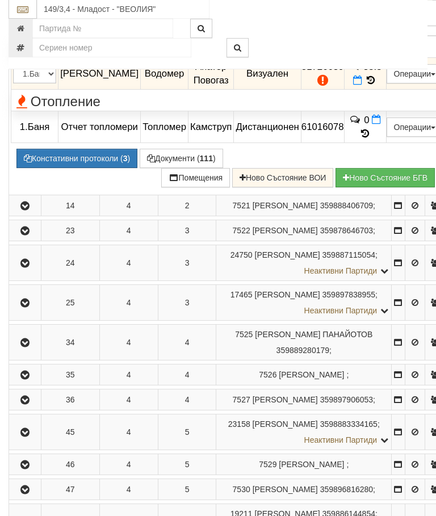
scroll to position [1000, 0]
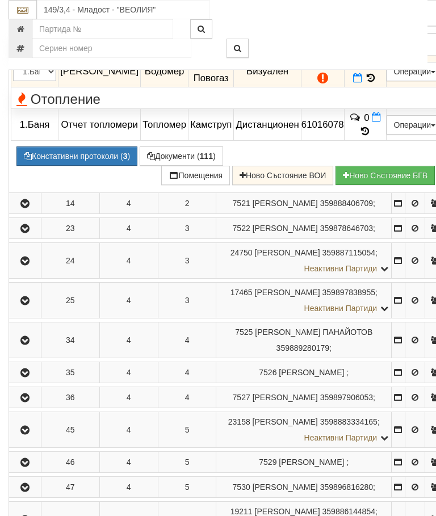
click at [85, 166] on button "Констативни протоколи ( 3 )" at bounding box center [76, 155] width 121 height 19
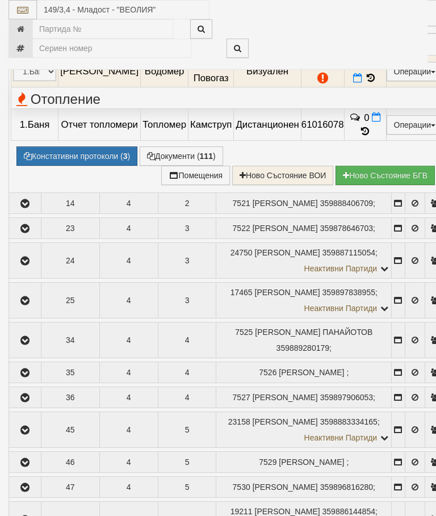
select select "10"
select select "1"
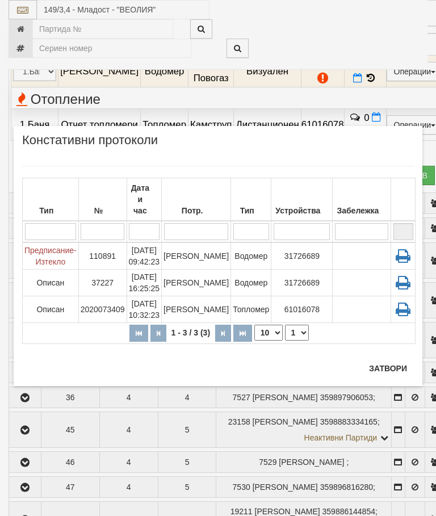
click at [387, 360] on button "Затвори" at bounding box center [388, 368] width 52 height 18
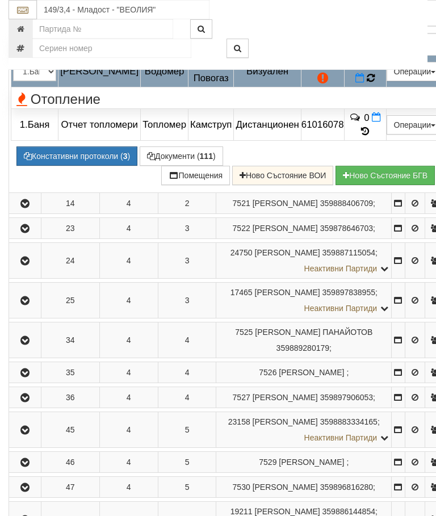
click at [375, 83] on icon at bounding box center [371, 78] width 9 height 10
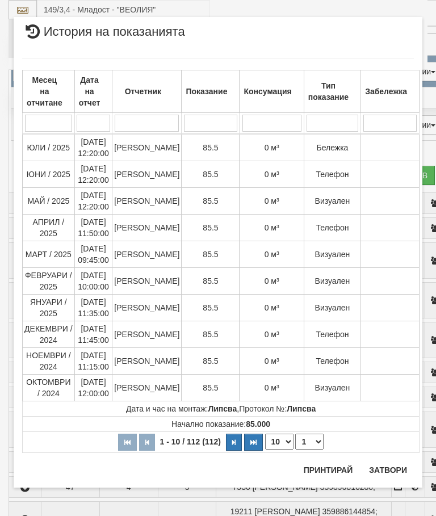
scroll to position [638, 0]
click at [389, 459] on div "Месец на отчитане Дата на отчет Отчетник Показание Консумация Тип показание Заб…" at bounding box center [218, 256] width 392 height 418
click at [388, 467] on button "Затвори" at bounding box center [388, 470] width 52 height 18
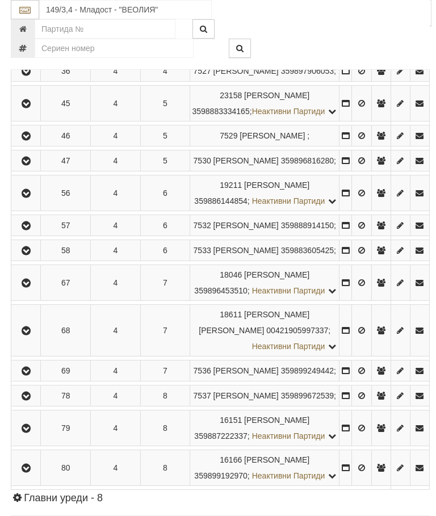
scroll to position [1087, 0]
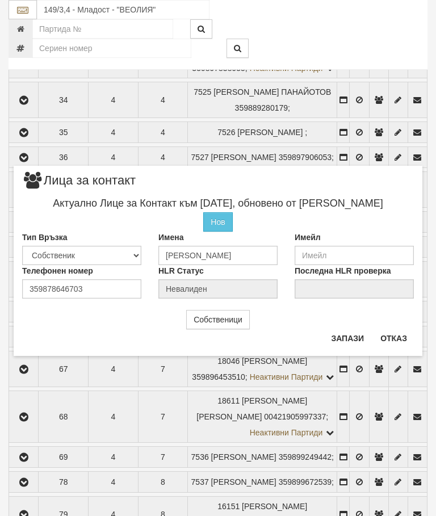
click at [395, 332] on button "Отказ" at bounding box center [393, 338] width 40 height 18
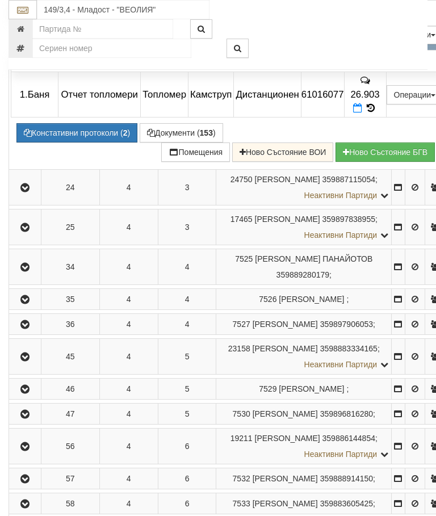
click at [375, 47] on icon at bounding box center [371, 41] width 9 height 10
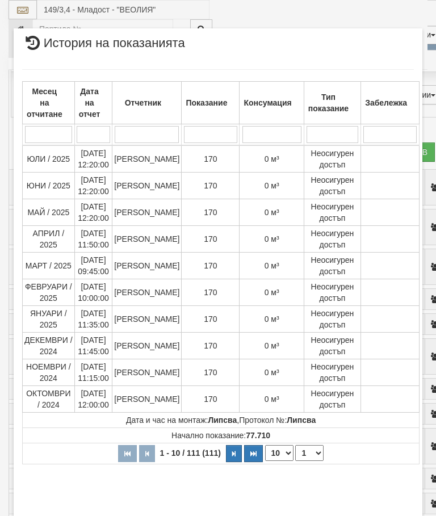
select select "10"
select select "1"
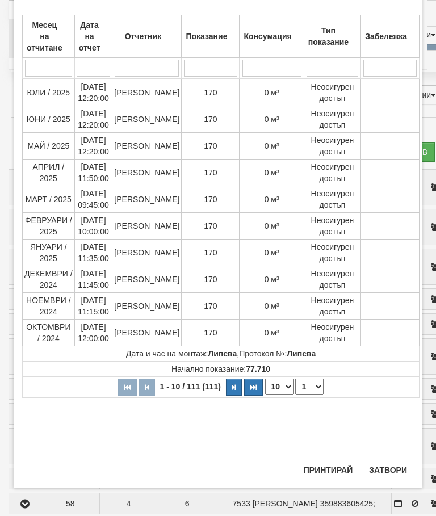
scroll to position [751, 0]
click at [390, 461] on button "Затвори" at bounding box center [388, 470] width 52 height 18
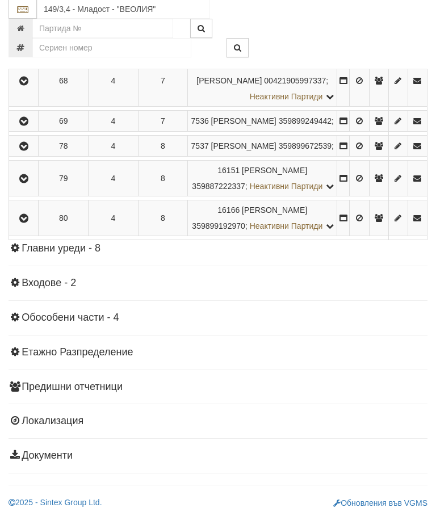
scroll to position [1425, 0]
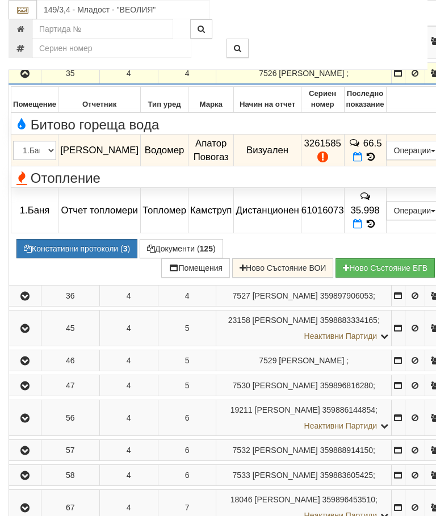
scroll to position [1110, 0]
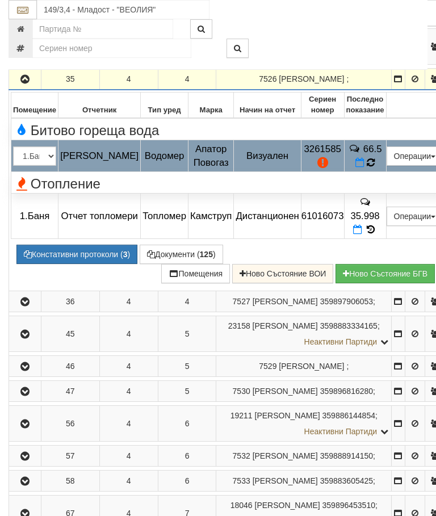
click at [375, 167] on icon at bounding box center [371, 163] width 8 height 10
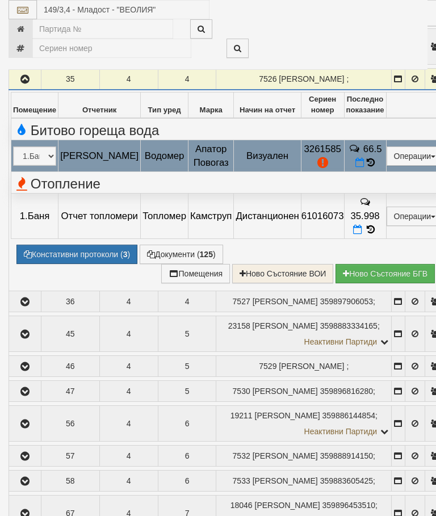
select select "10"
select select "1"
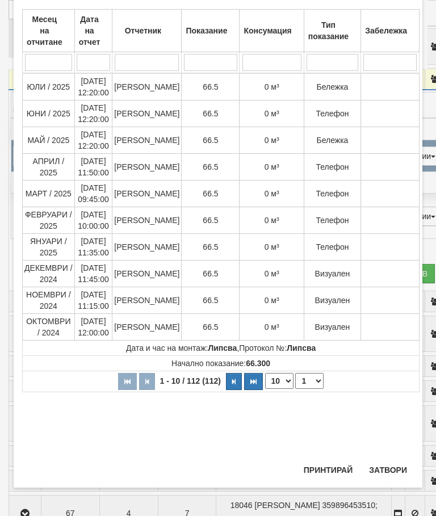
scroll to position [652, 0]
click at [395, 461] on button "Затвори" at bounding box center [388, 470] width 52 height 18
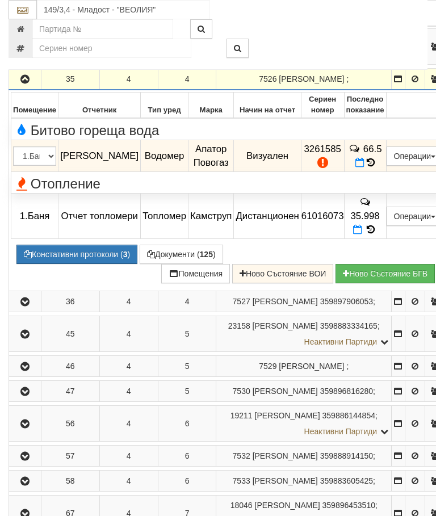
click at [39, 87] on button "button" at bounding box center [25, 78] width 28 height 17
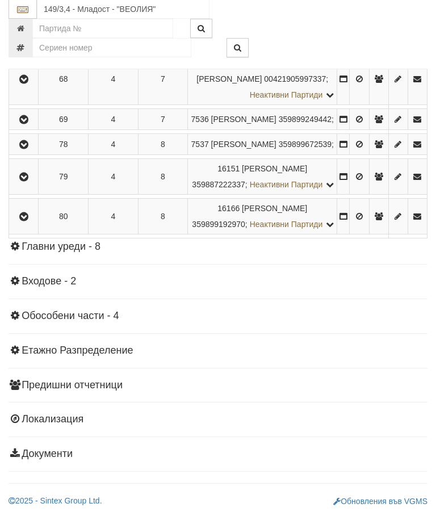
scroll to position [1519, 0]
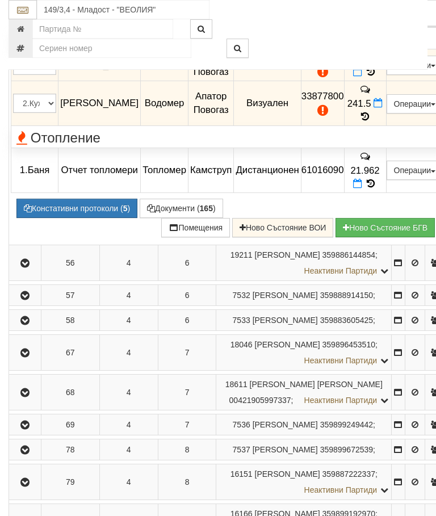
scroll to position [1313, 0]
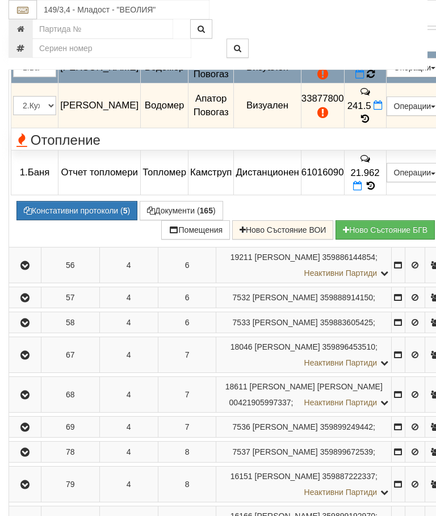
click at [375, 79] on icon at bounding box center [371, 74] width 8 height 10
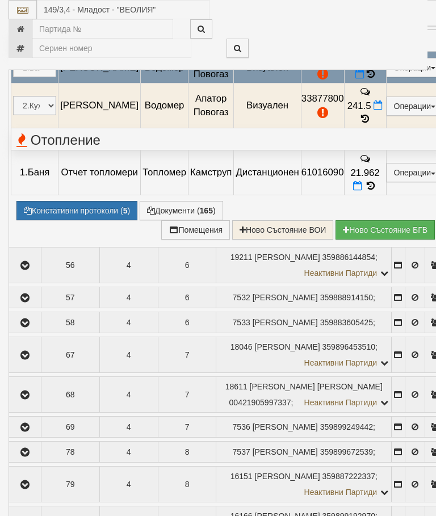
select select "10"
select select "1"
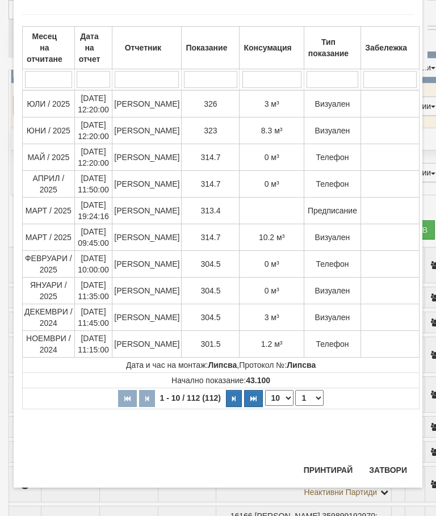
scroll to position [957, 0]
click at [392, 463] on button "Затвори" at bounding box center [388, 470] width 52 height 18
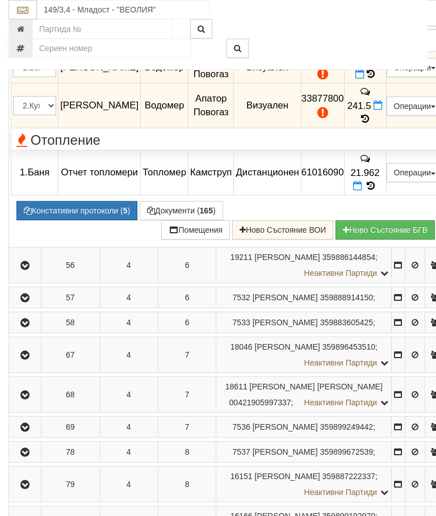
click at [73, 220] on button "Констативни протоколи ( 5 )" at bounding box center [76, 210] width 121 height 19
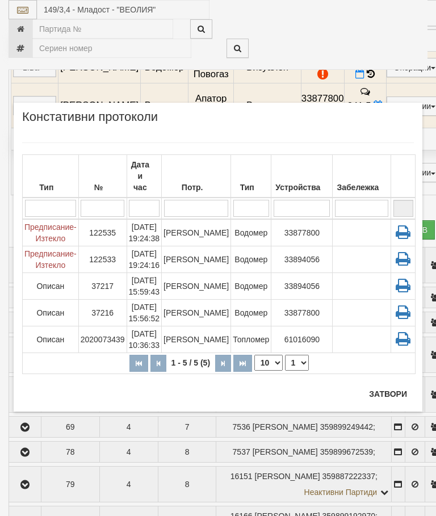
click at [391, 387] on button "Затвори" at bounding box center [388, 394] width 52 height 18
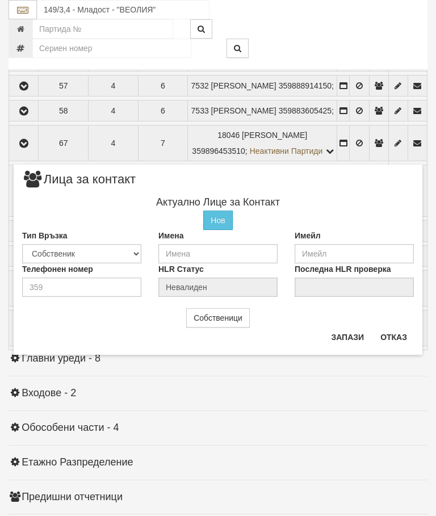
click at [396, 334] on button "Отказ" at bounding box center [393, 337] width 40 height 18
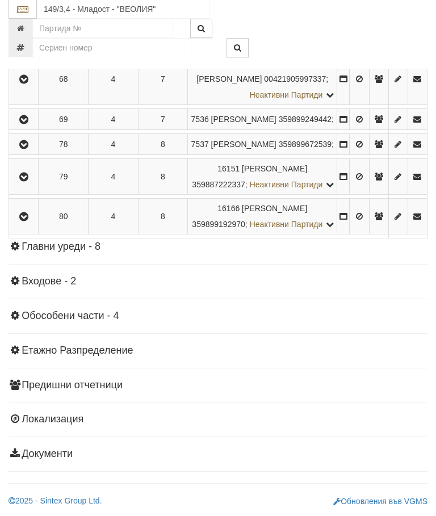
scroll to position [1861, 0]
click at [27, 149] on icon "button" at bounding box center [24, 145] width 14 height 8
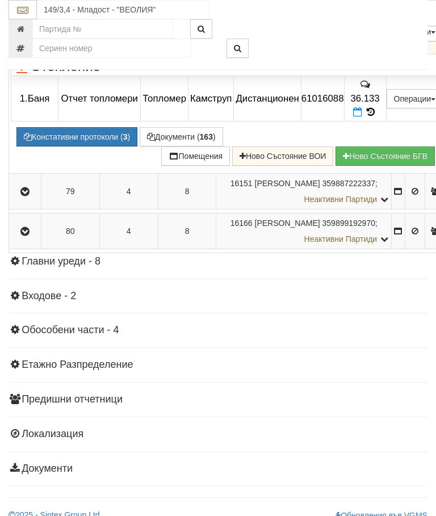
scroll to position [1575, 0]
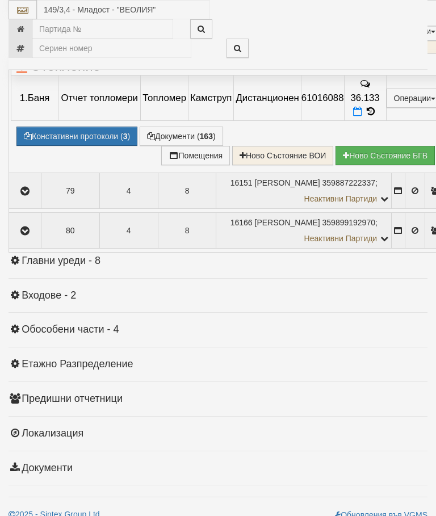
select select "10"
select select "1"
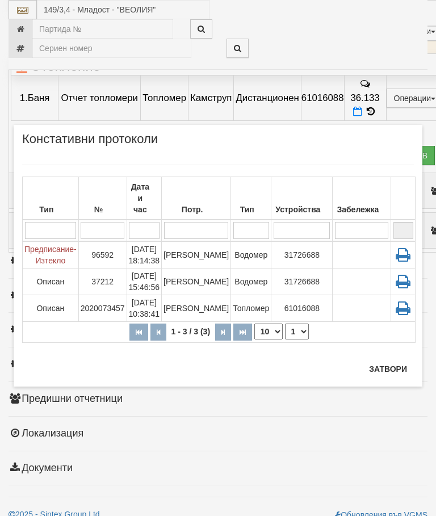
click at [390, 363] on button "Затвори" at bounding box center [388, 369] width 52 height 18
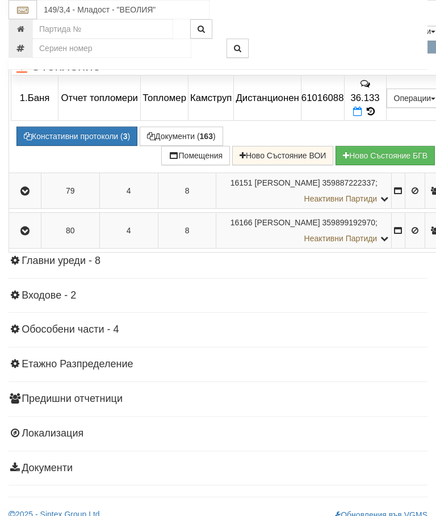
click at [369, 50] on icon at bounding box center [365, 45] width 9 height 10
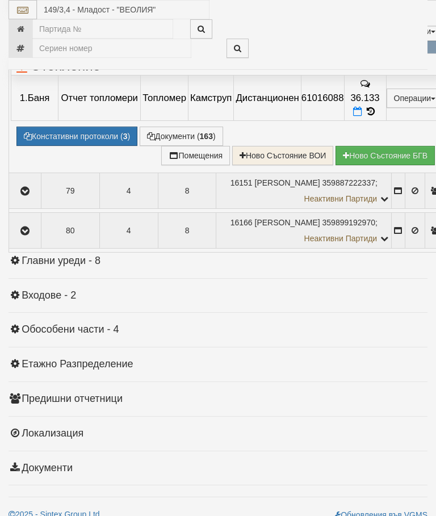
select select "10"
select select "1"
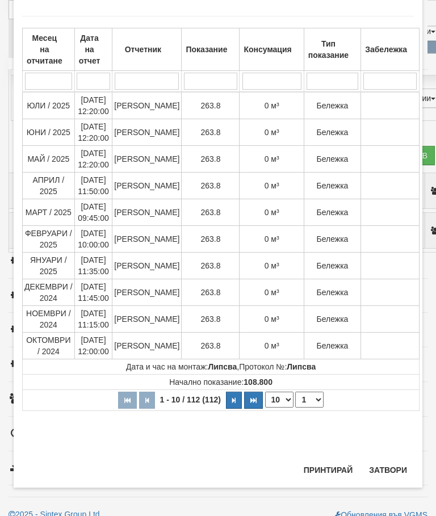
scroll to position [986, 0]
click at [397, 459] on div "× История на показанията Месец на отчитане Дата на отчет Отчетник Показание Кон…" at bounding box center [218, 231] width 409 height 512
click at [392, 468] on button "Затвори" at bounding box center [388, 470] width 52 height 18
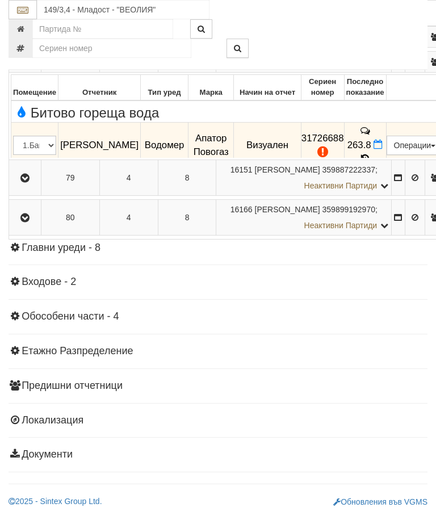
scroll to position [1564, 0]
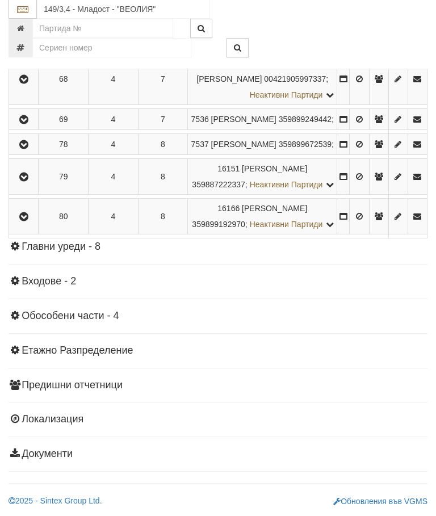
click at [31, 182] on icon "button" at bounding box center [24, 178] width 14 height 8
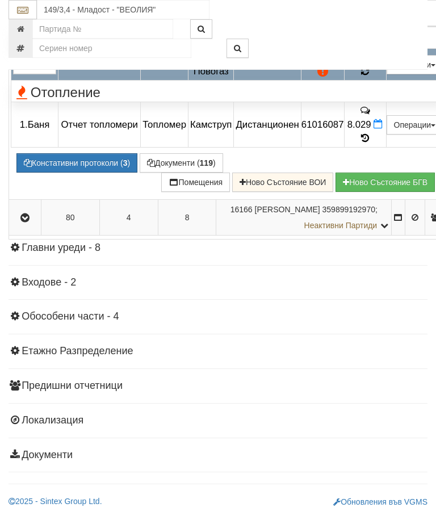
scroll to position [1698, 0]
click at [386, 81] on td "62" at bounding box center [365, 65] width 42 height 32
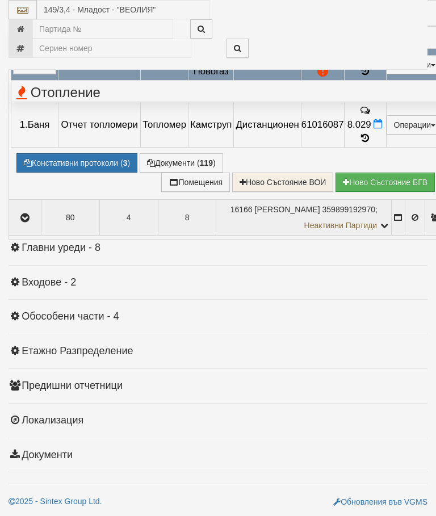
select select "10"
select select "1"
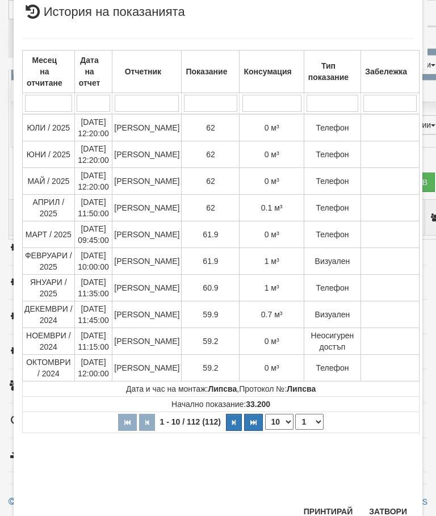
scroll to position [599, 0]
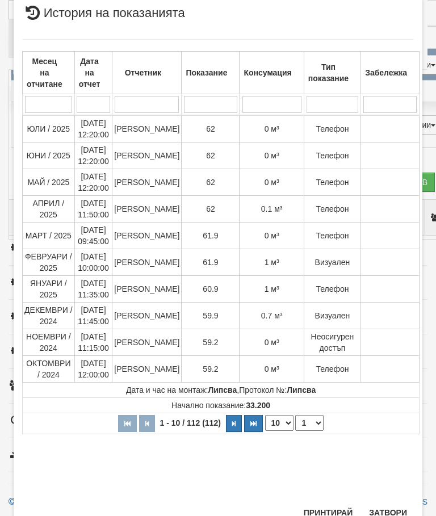
click at [397, 501] on div "× История на показанията Месец на отчитане Дата на отчет Отчетник Показание Кон…" at bounding box center [218, 264] width 409 height 532
click at [399, 515] on button "Затвори" at bounding box center [388, 512] width 52 height 18
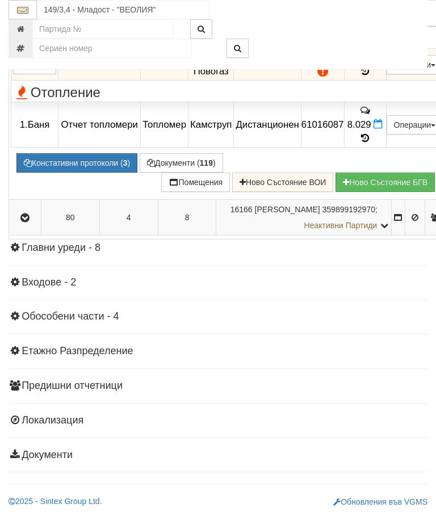
scroll to position [1598, 0]
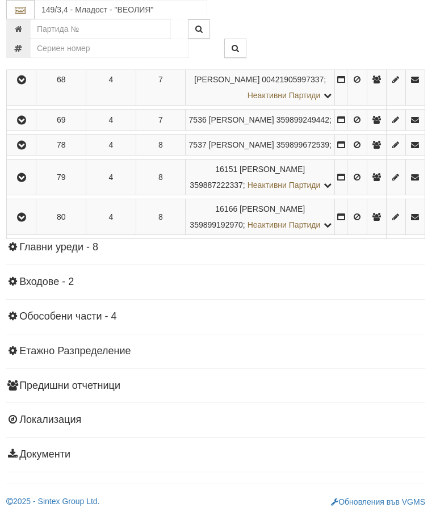
scroll to position [1770, 2]
click at [26, 221] on icon "button" at bounding box center [22, 217] width 14 height 8
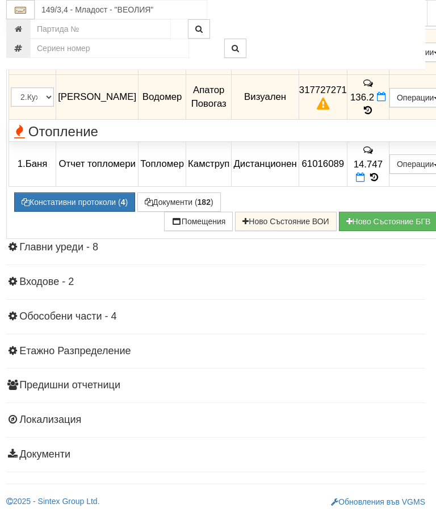
scroll to position [1690, 2]
click at [375, 70] on icon at bounding box center [368, 66] width 12 height 10
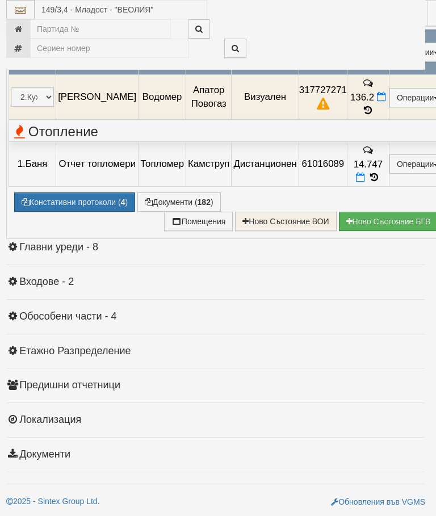
select select "10"
select select "1"
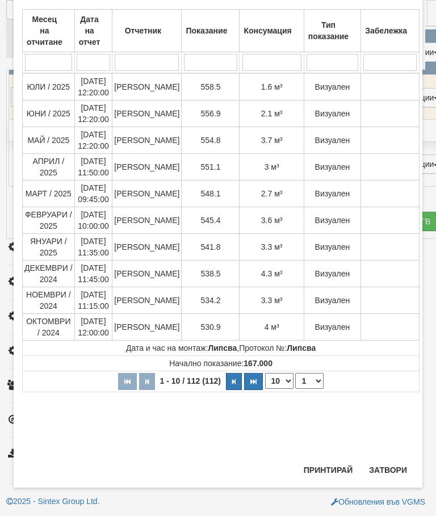
scroll to position [652, 0]
click at [393, 461] on button "Затвори" at bounding box center [388, 470] width 52 height 18
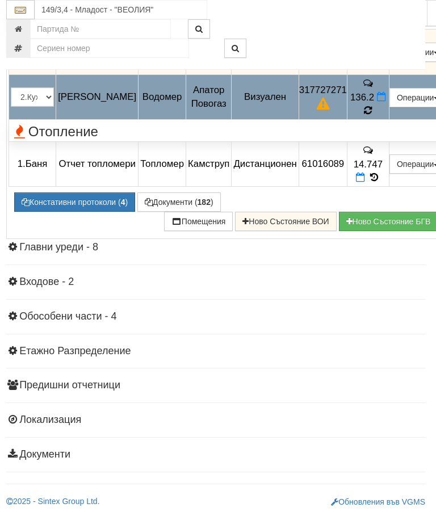
click at [372, 116] on icon at bounding box center [368, 111] width 9 height 10
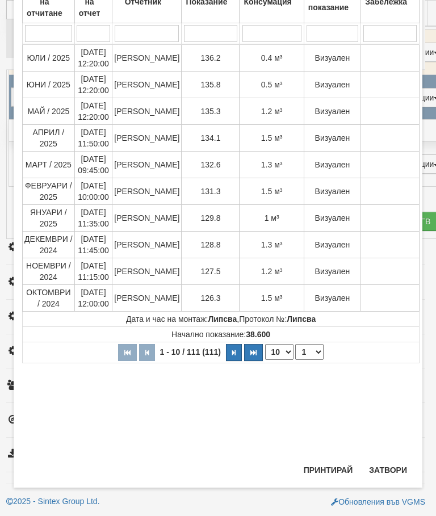
scroll to position [101, 0]
click at [390, 469] on button "Затвори" at bounding box center [388, 470] width 52 height 18
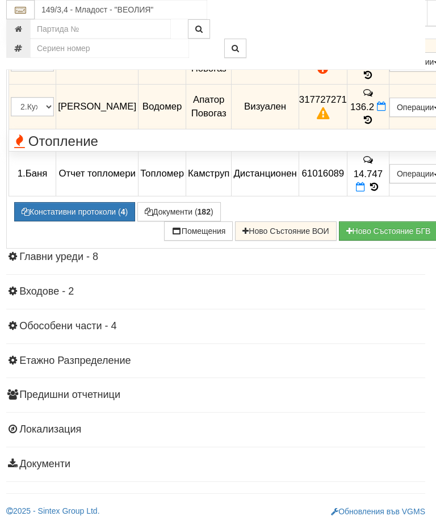
scroll to position [1628, 2]
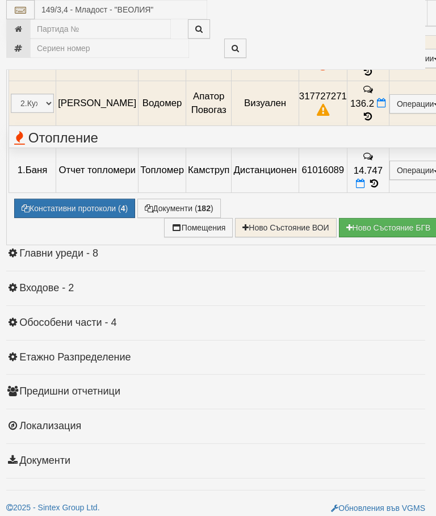
select select "10"
select select "1"
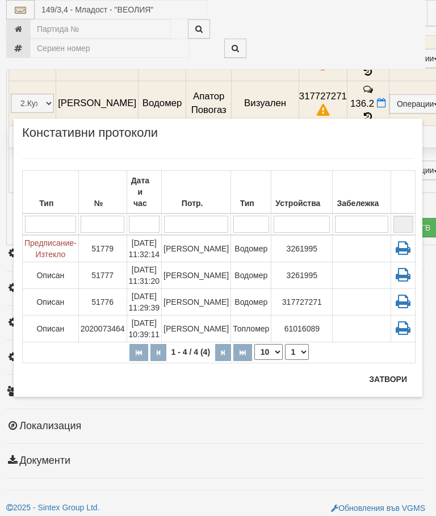
click at [383, 380] on button "Затвори" at bounding box center [388, 379] width 52 height 18
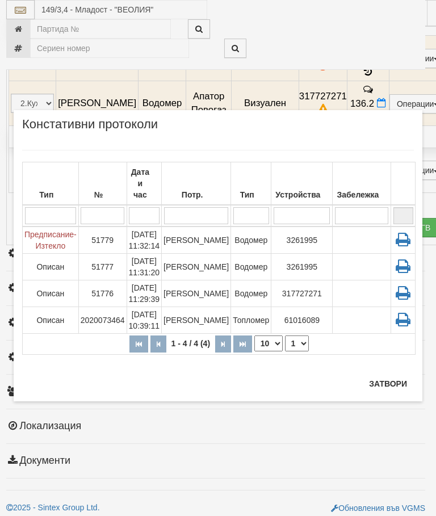
click at [204, 281] on td "[PERSON_NAME]" at bounding box center [196, 293] width 69 height 27
click at [387, 383] on button "Затвори" at bounding box center [388, 384] width 52 height 18
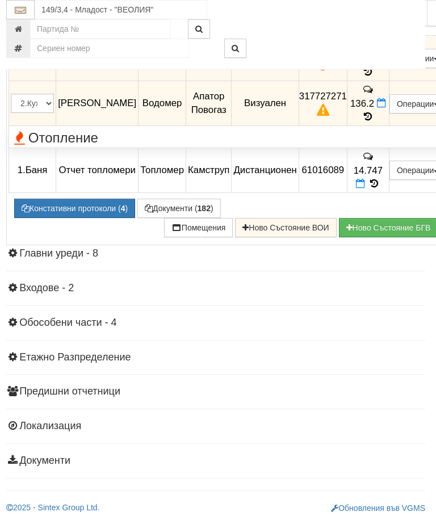
click at [0, 0] on button "Редакция / Протокол" at bounding box center [0, 0] width 0 height 0
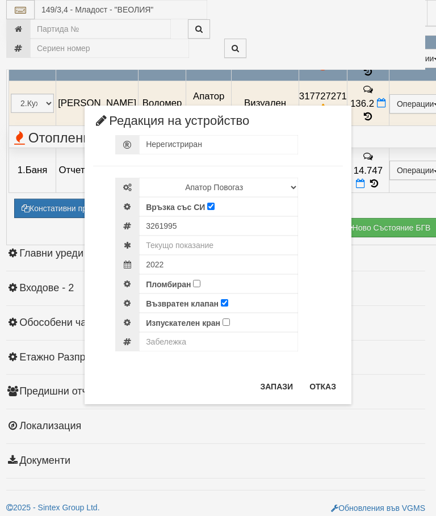
click at [320, 379] on button "Отказ" at bounding box center [322, 386] width 40 height 18
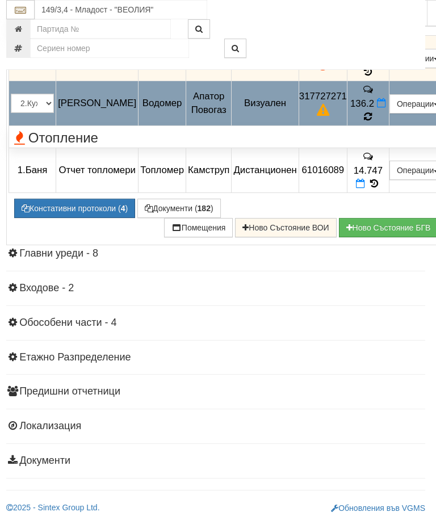
click at [372, 121] on icon at bounding box center [368, 117] width 8 height 10
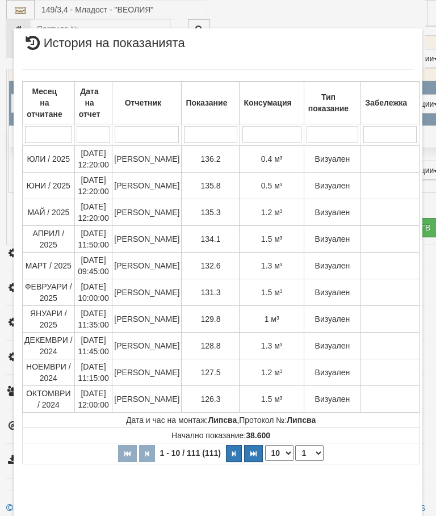
select select "10"
select select "1"
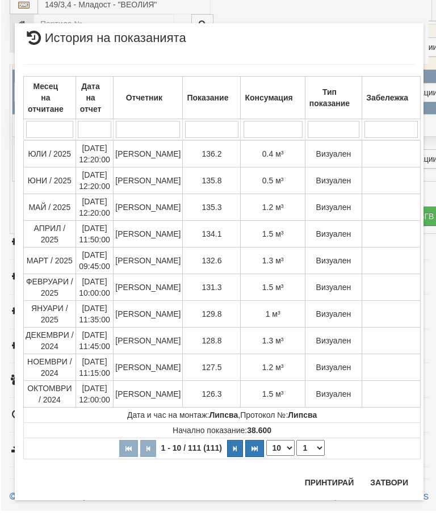
scroll to position [1758, 0]
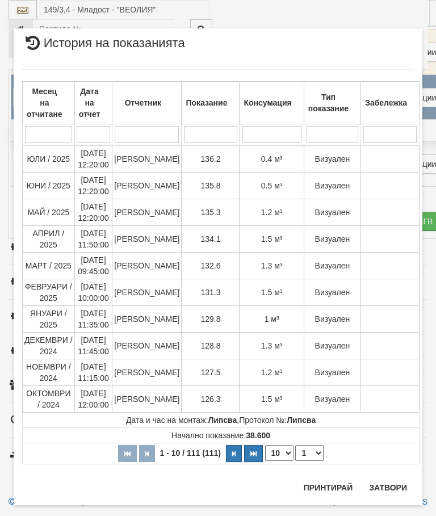
click at [388, 480] on button "Затвори" at bounding box center [388, 487] width 52 height 18
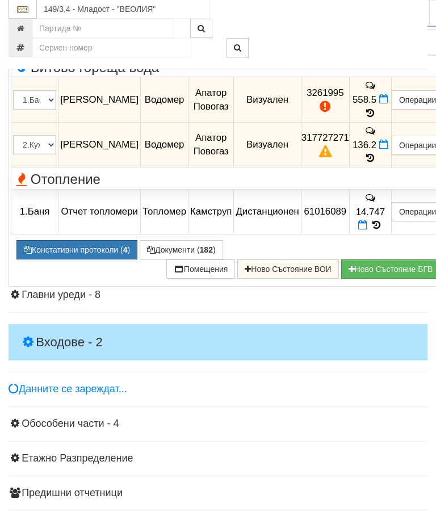
scroll to position [1554, 0]
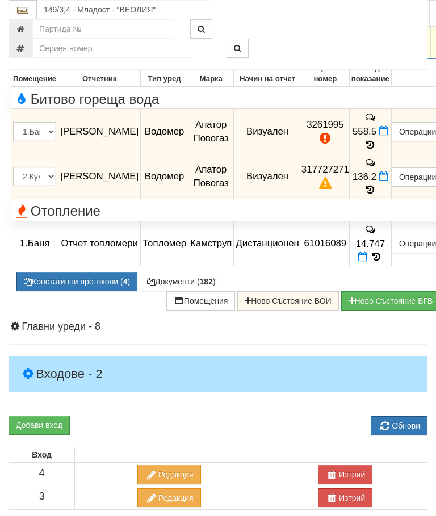
click at [26, 45] on icon "button" at bounding box center [25, 41] width 14 height 8
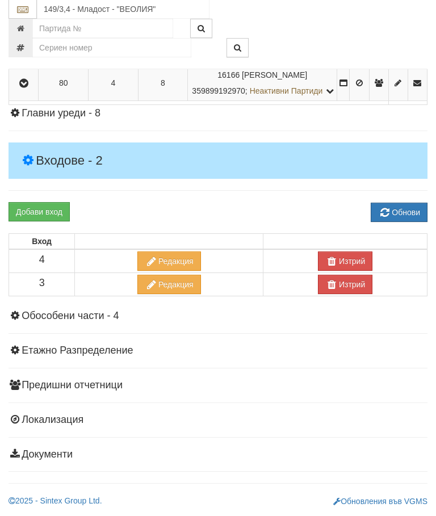
scroll to position [2048, 0]
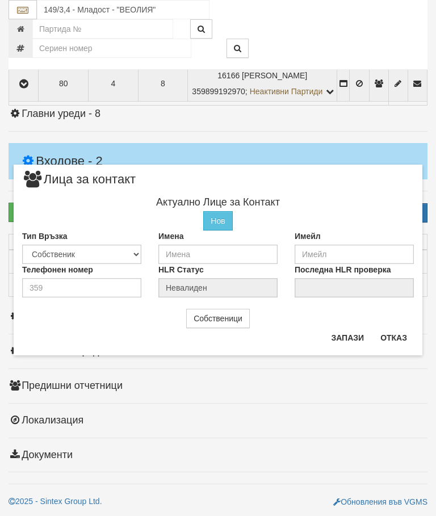
click at [396, 335] on button "Отказ" at bounding box center [393, 338] width 40 height 18
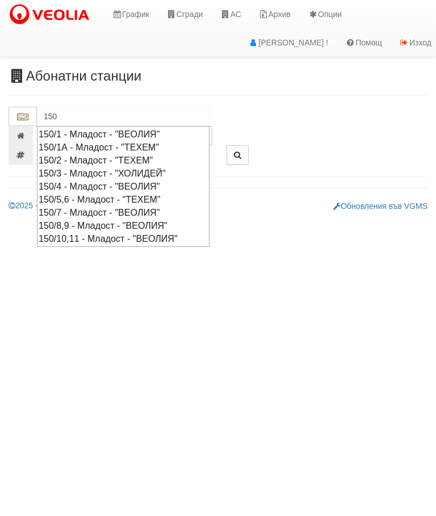
click at [126, 234] on div "150/10,11 - Младост - "ВЕОЛИЯ"" at bounding box center [123, 238] width 169 height 13
type input "150/10,11 - Младост - "ВЕОЛИЯ""
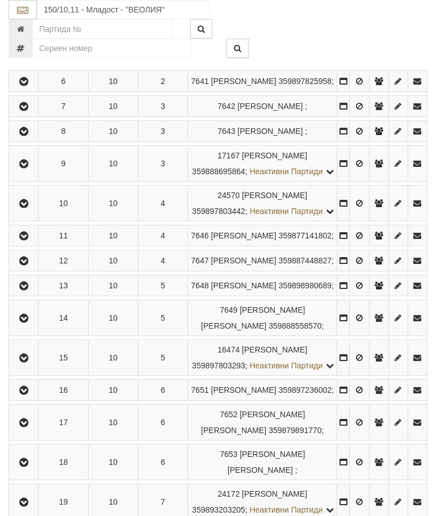
scroll to position [420, 0]
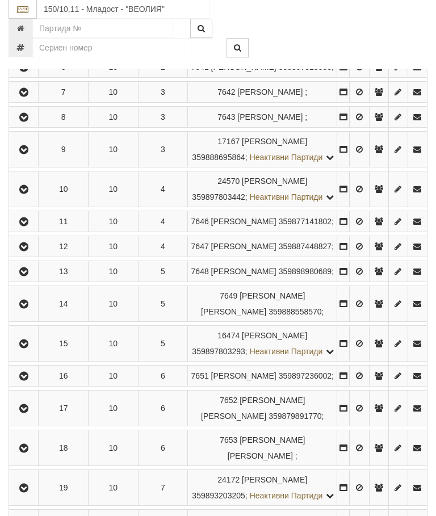
click at [25, 276] on icon "button" at bounding box center [24, 272] width 14 height 8
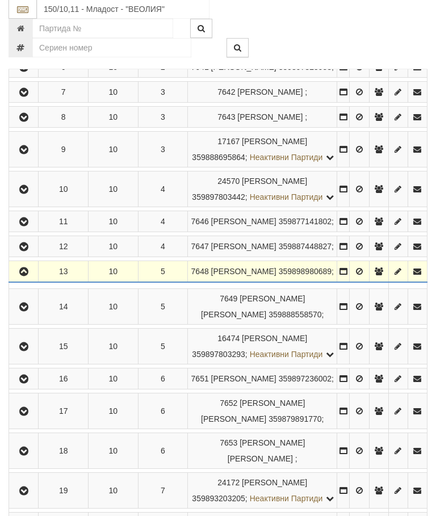
scroll to position [421, 0]
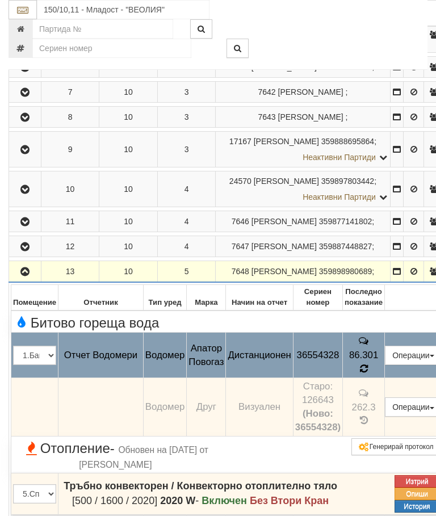
click at [368, 373] on icon at bounding box center [363, 368] width 9 height 10
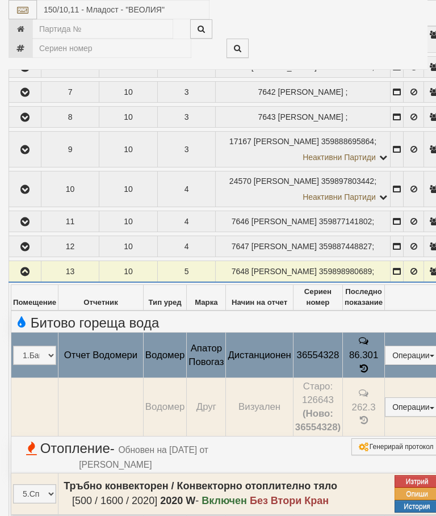
select select "10"
select select "1"
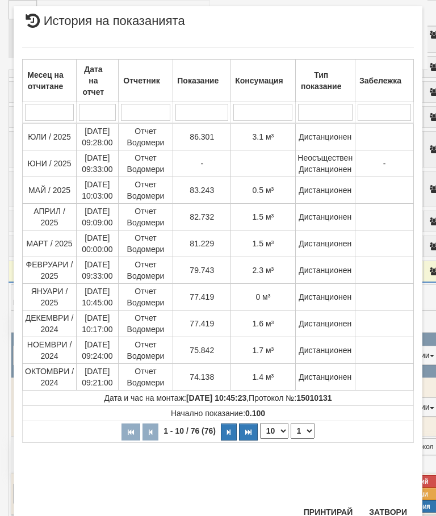
scroll to position [481, 0]
click at [392, 505] on button "Затвори" at bounding box center [388, 512] width 52 height 18
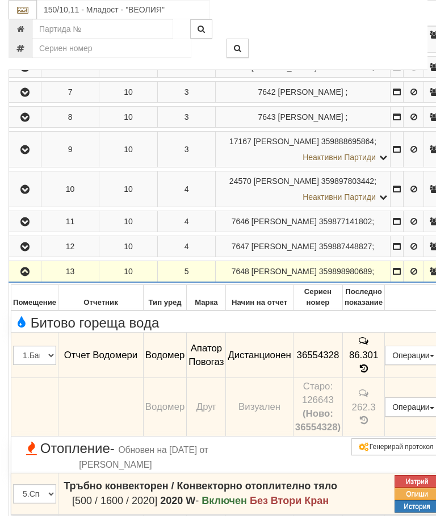
click at [27, 276] on icon "button" at bounding box center [25, 272] width 14 height 8
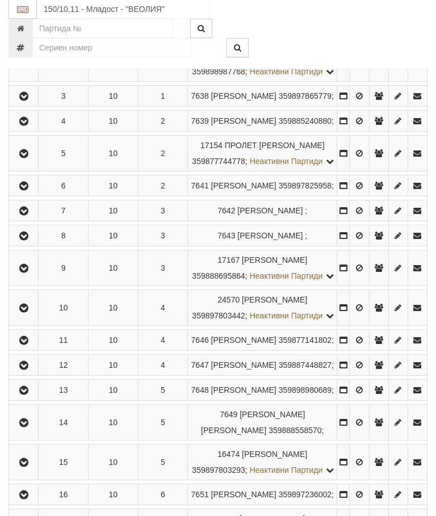
scroll to position [300, 0]
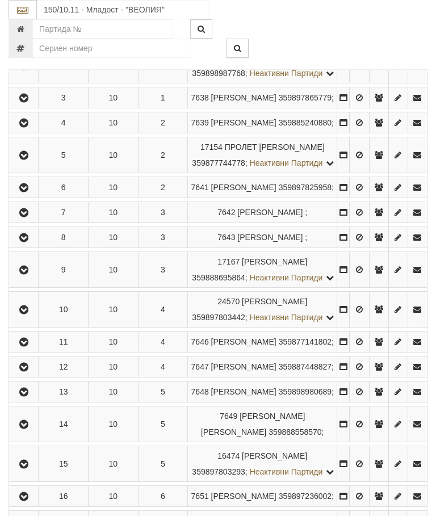
click at [22, 192] on icon "button" at bounding box center [24, 188] width 14 height 8
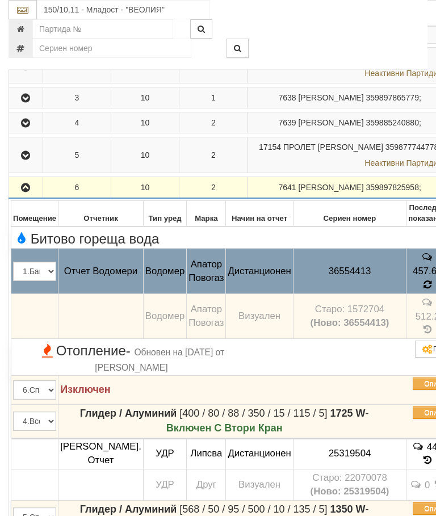
click at [423, 290] on icon at bounding box center [427, 285] width 9 height 10
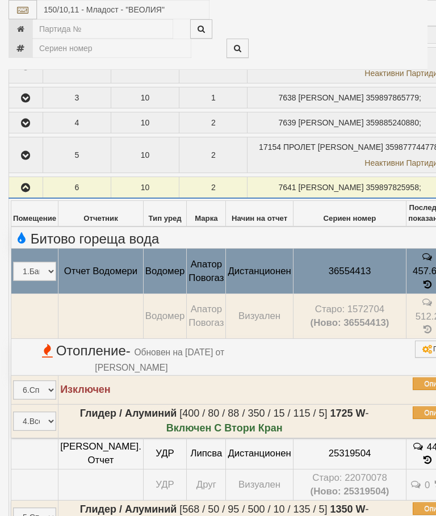
select select "10"
select select "1"
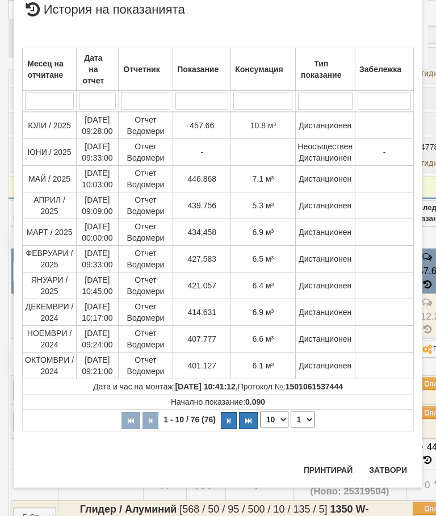
scroll to position [851, 0]
click at [393, 468] on button "Затвори" at bounding box center [388, 470] width 52 height 18
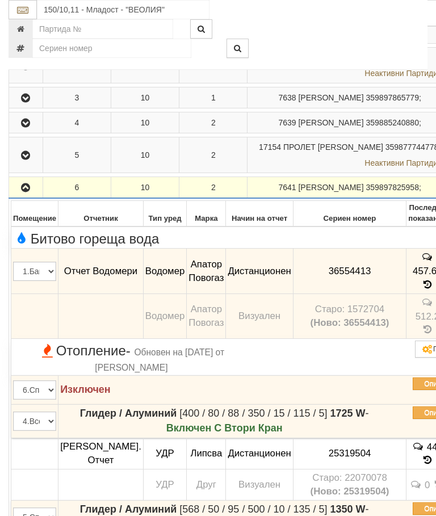
click at [20, 196] on button "button" at bounding box center [26, 187] width 30 height 17
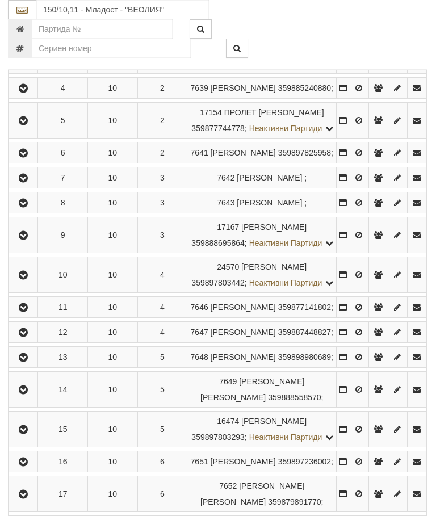
scroll to position [335, 1]
click at [15, 129] on button "button" at bounding box center [23, 120] width 26 height 17
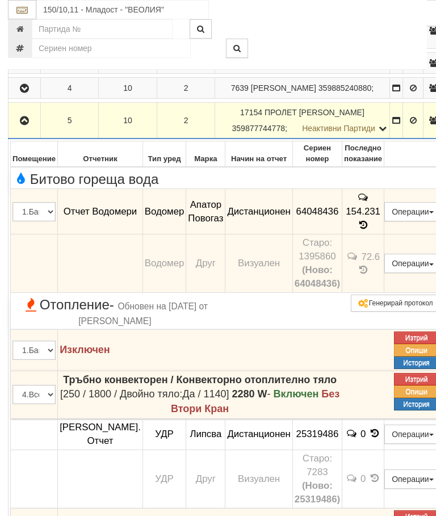
click at [28, 125] on icon "button" at bounding box center [25, 121] width 14 height 8
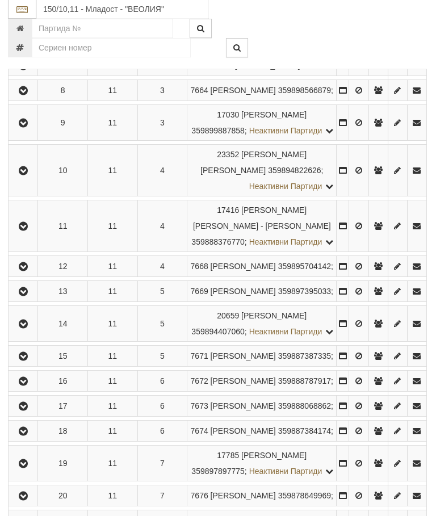
scroll to position [1104, 0]
click at [23, 20] on icon "button" at bounding box center [24, 16] width 14 height 8
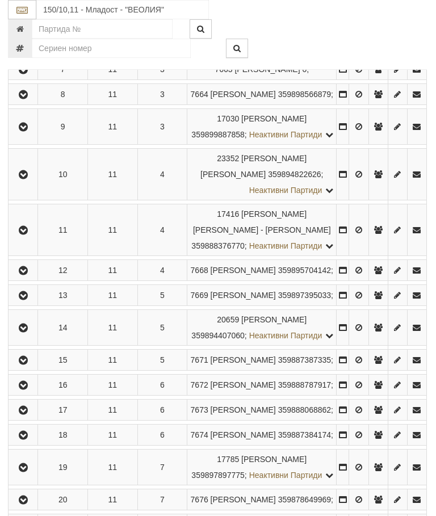
scroll to position [1104, 1]
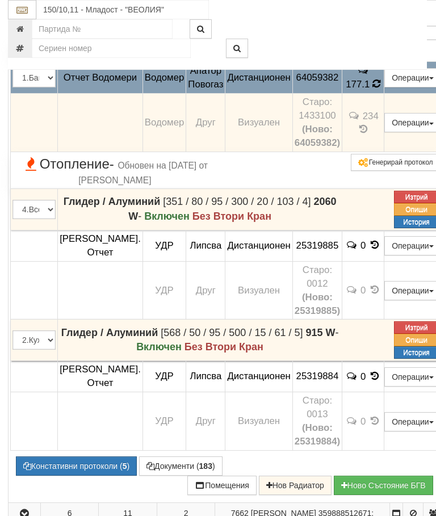
click at [380, 89] on icon at bounding box center [376, 84] width 8 height 10
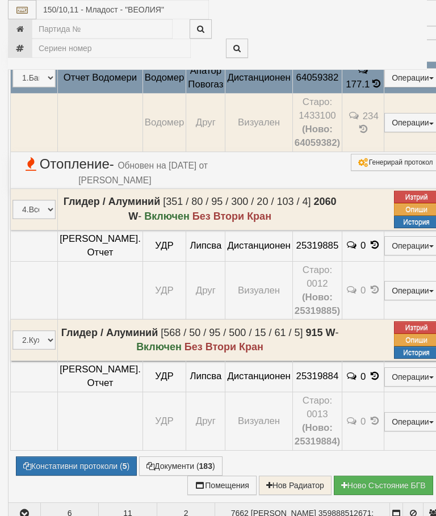
select select "10"
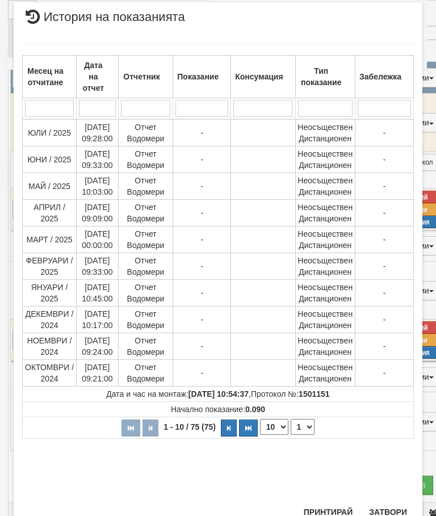
click at [304, 427] on select "1 2 3 4 5 6 7 8" at bounding box center [303, 427] width 24 height 16
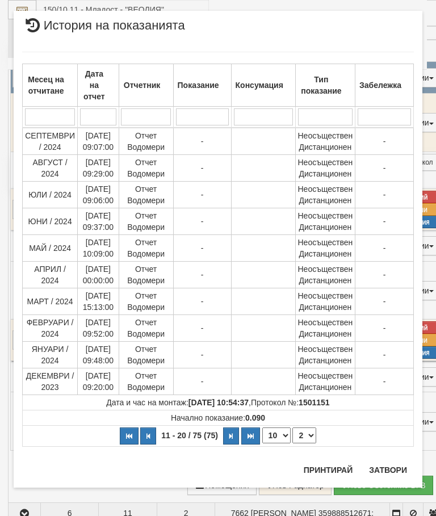
scroll to position [0, 0]
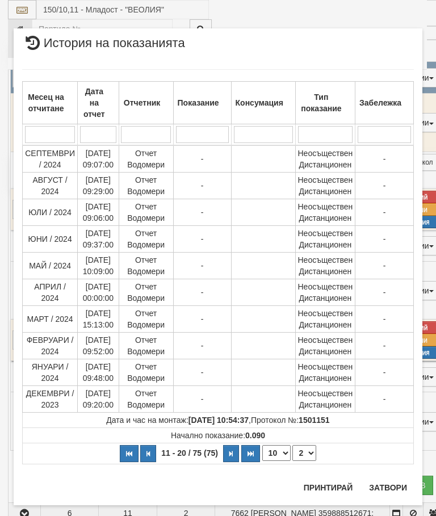
click at [308, 453] on select "1 2 3 4 5 6 7 8" at bounding box center [304, 453] width 24 height 16
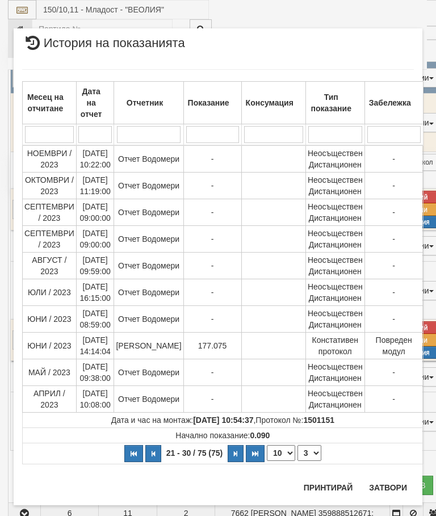
click at [310, 447] on select "1 2 3 4 5 6 7 8" at bounding box center [309, 453] width 24 height 16
select select "4"
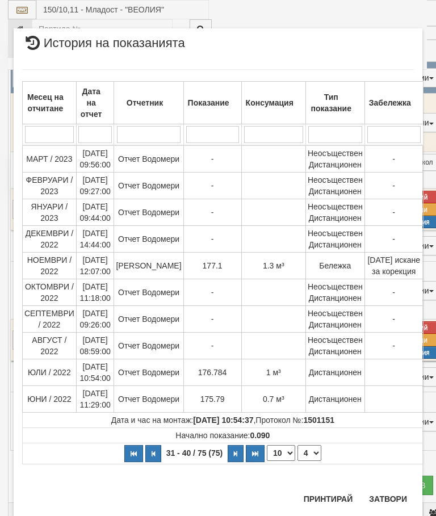
click at [389, 492] on button "Затвори" at bounding box center [388, 499] width 52 height 18
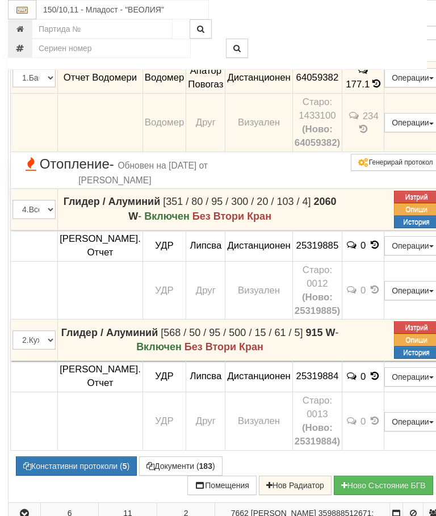
click at [25, 5] on icon "button" at bounding box center [25, 1] width 14 height 8
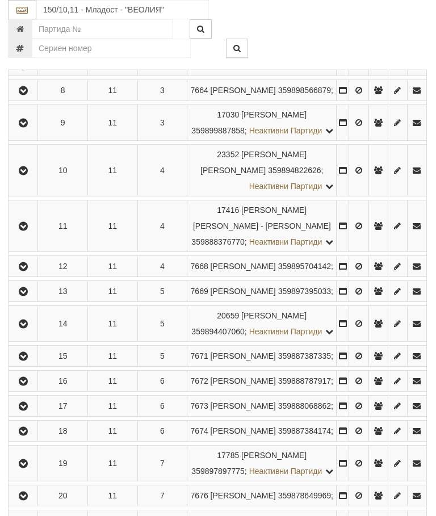
click at [28, 45] on icon "button" at bounding box center [23, 41] width 14 height 8
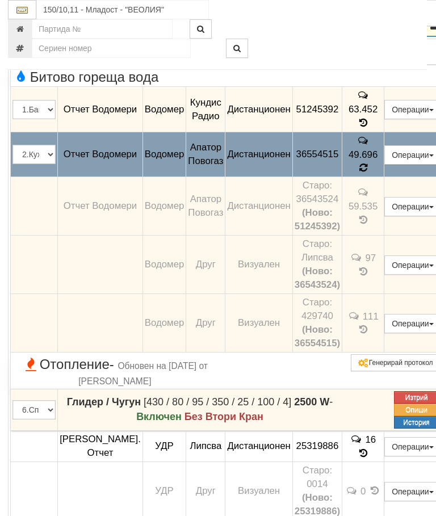
click at [367, 173] on icon at bounding box center [363, 168] width 8 height 10
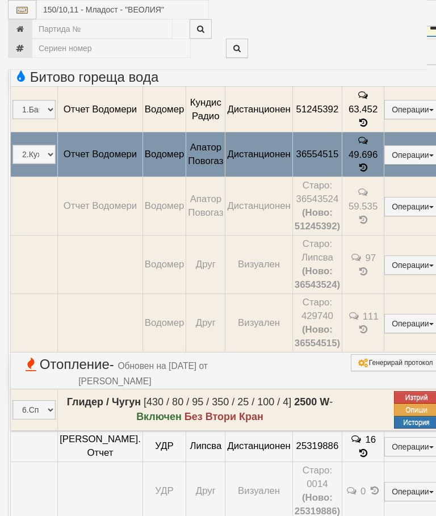
select select "10"
select select "1"
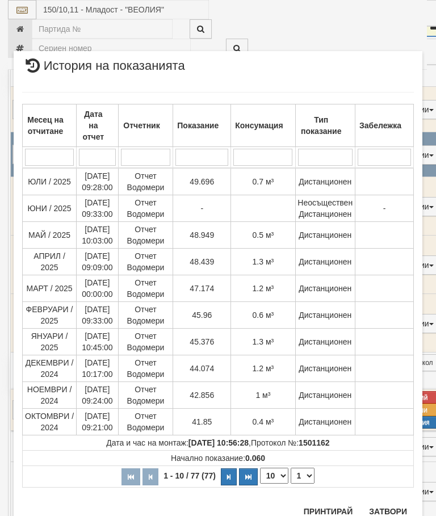
scroll to position [928, 0]
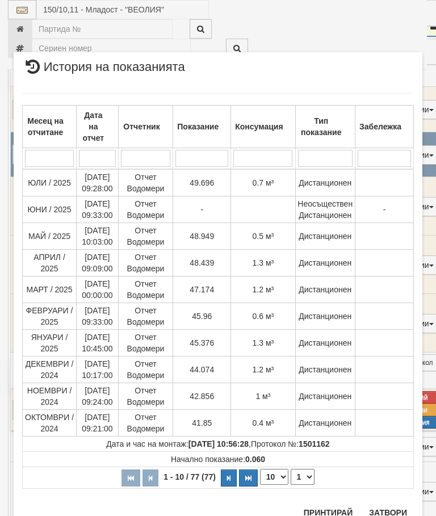
click at [394, 506] on button "Затвори" at bounding box center [388, 512] width 52 height 18
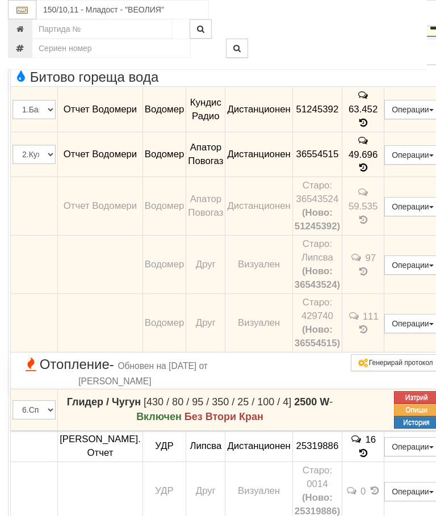
click at [27, 30] on icon "button" at bounding box center [25, 26] width 14 height 8
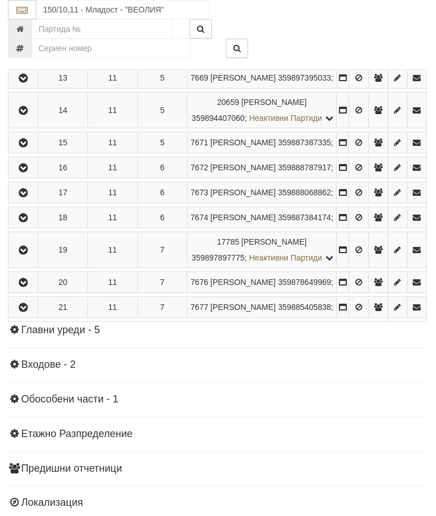
scroll to position [1330, 0]
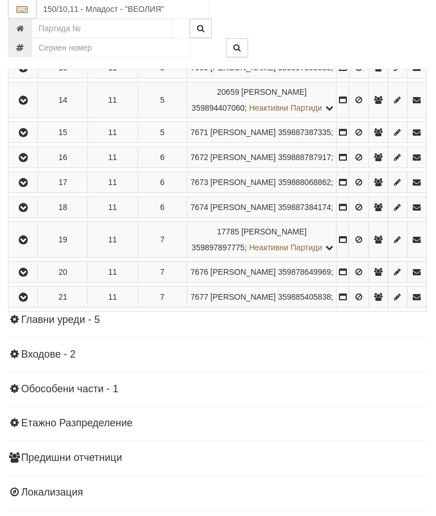
scroll to position [1330, 1]
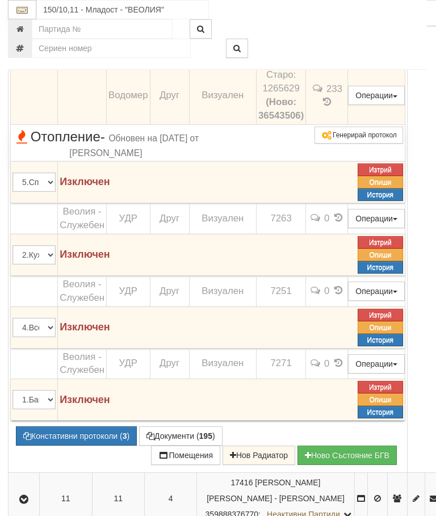
click at [331, 62] on icon at bounding box center [327, 57] width 8 height 10
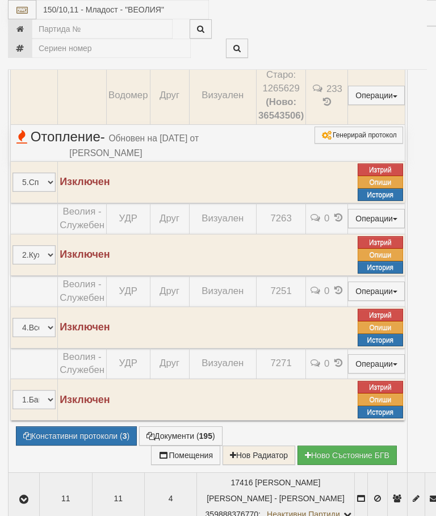
select select "10"
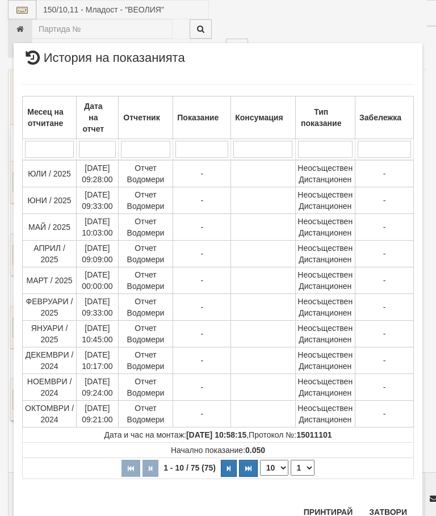
scroll to position [847, 0]
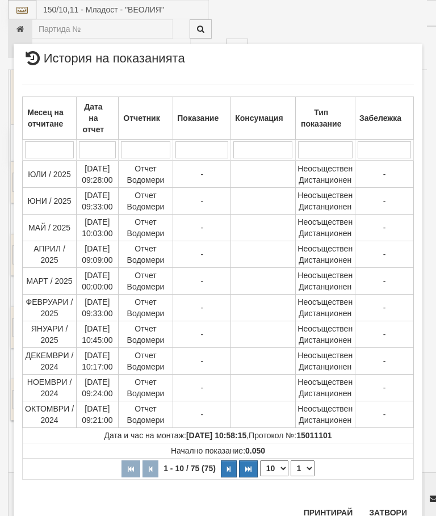
click at [308, 465] on select "1 2 3 4 5 6 7 8" at bounding box center [303, 468] width 24 height 16
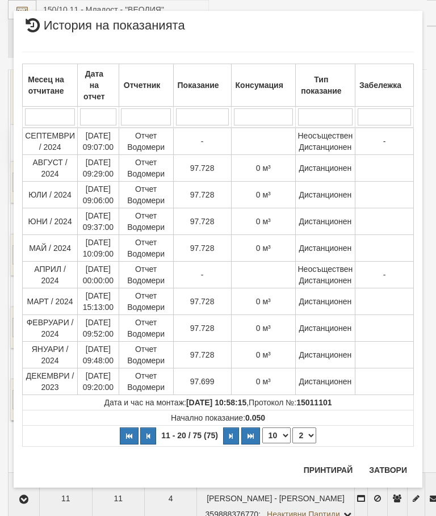
select select "2"
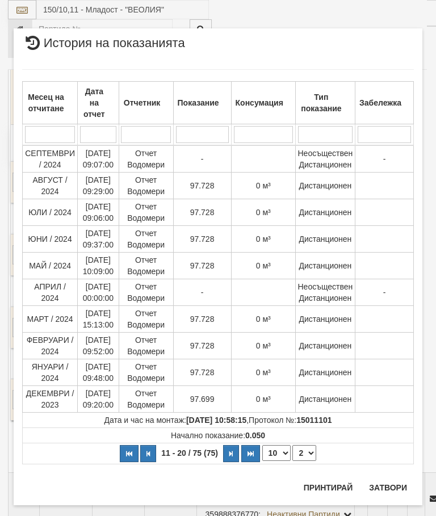
click at [385, 474] on div "Месец на отчитане Дата на отчет Отчетник Показание Консумация Тип показание Заб…" at bounding box center [218, 267] width 392 height 418
click at [388, 483] on button "Затвори" at bounding box center [388, 487] width 52 height 18
